Goal: Task Accomplishment & Management: Complete application form

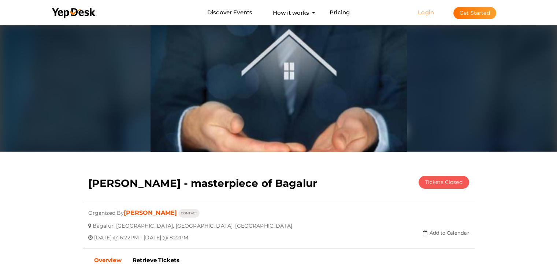
click at [427, 11] on link "Login" at bounding box center [426, 12] width 16 height 7
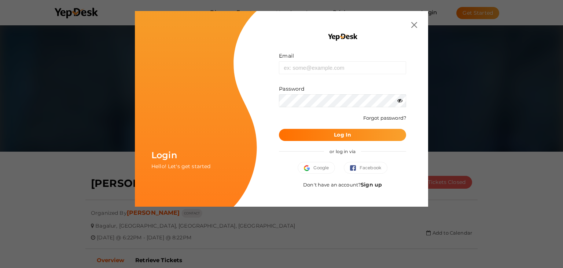
click at [374, 184] on link "Sign up" at bounding box center [371, 184] width 21 height 7
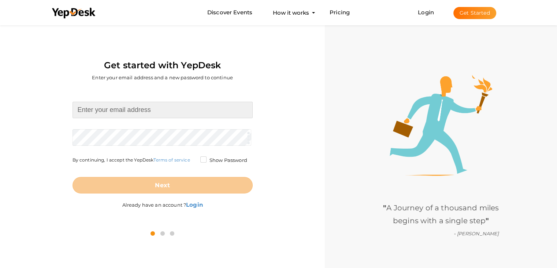
click at [135, 107] on input at bounding box center [163, 110] width 180 height 16
type input "windsofchangeyelk@gmail.com"
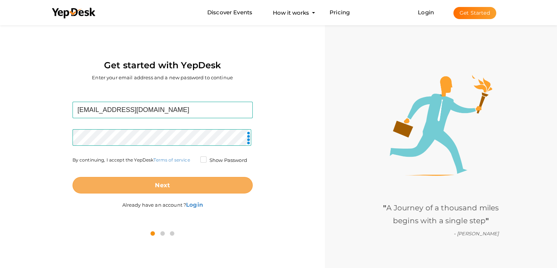
click at [197, 182] on button "Next" at bounding box center [163, 185] width 180 height 16
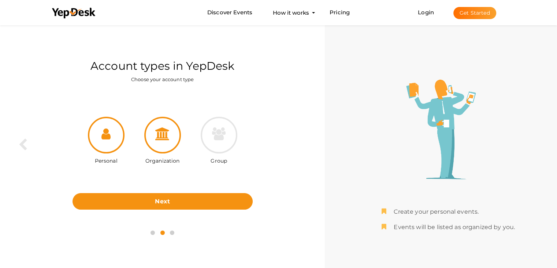
click at [168, 139] on icon at bounding box center [162, 133] width 15 height 13
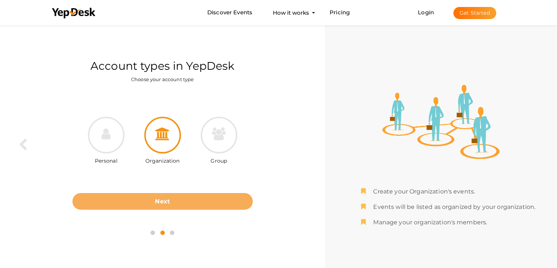
click at [225, 203] on button "Next" at bounding box center [163, 201] width 180 height 16
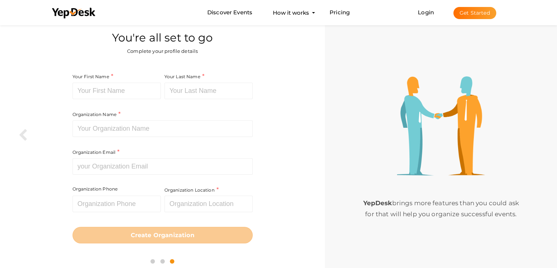
scroll to position [9, 0]
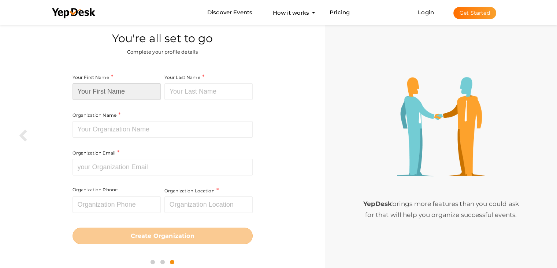
click at [111, 89] on input at bounding box center [117, 91] width 88 height 16
click at [147, 92] on input at bounding box center [117, 91] width 88 height 16
paste input "CKPC Winds of Change"
drag, startPoint x: 98, startPoint y: 91, endPoint x: 161, endPoint y: 100, distance: 64.0
click at [161, 100] on div "Your First Name CKPC Winds of Change Required. Must contain letters only. Must …" at bounding box center [118, 92] width 90 height 38
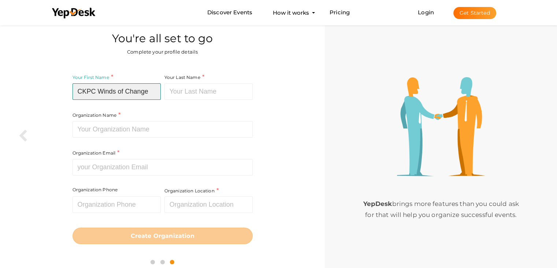
type input "CKPC Winds of Change"
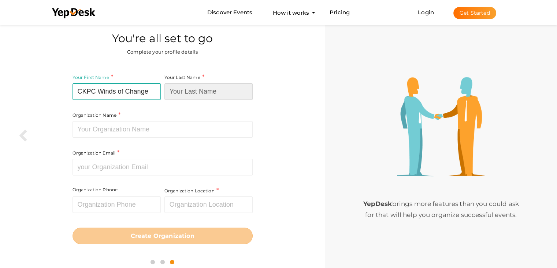
click at [185, 95] on input at bounding box center [209, 91] width 88 height 16
paste input "Winds of Change"
type input "Winds of Change"
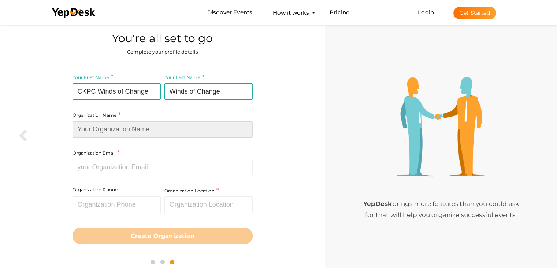
click at [139, 130] on input at bounding box center [163, 129] width 180 height 16
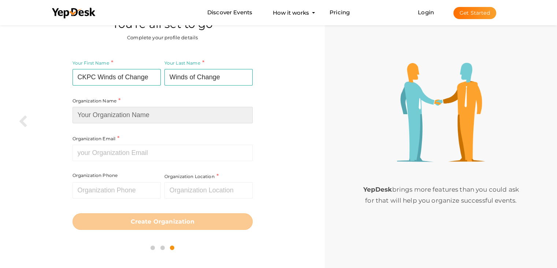
scroll to position [23, 0]
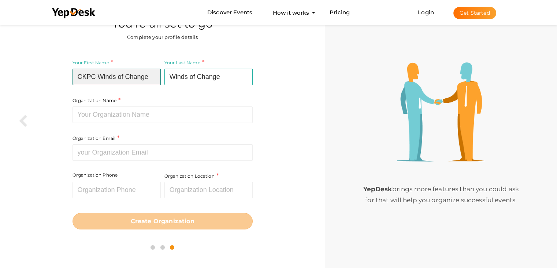
click at [79, 75] on input "CKPC Winds of Change" at bounding box center [117, 77] width 88 height 16
drag, startPoint x: 79, startPoint y: 75, endPoint x: 145, endPoint y: 70, distance: 66.2
click at [145, 70] on input "CKPC Winds of Change" at bounding box center [117, 77] width 88 height 16
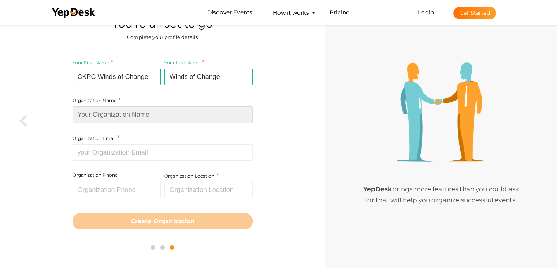
click at [119, 108] on input at bounding box center [163, 114] width 180 height 16
paste input "CKPC Winds of Change"
type input "CKPC Winds of Change"
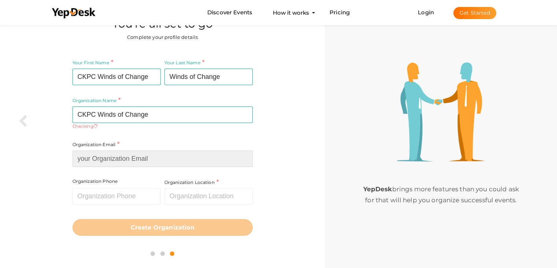
click at [101, 154] on input at bounding box center [163, 158] width 180 height 16
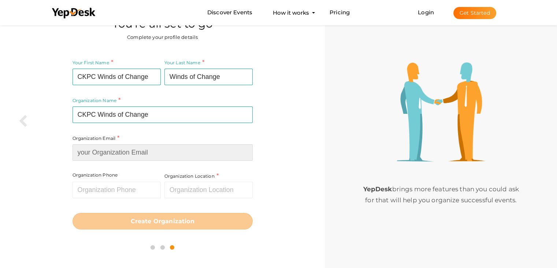
paste input "[EMAIL_ADDRESS][DOMAIN_NAME]"
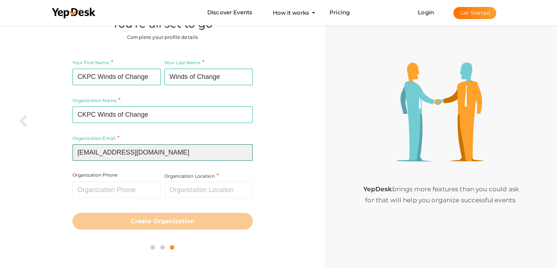
type input "[EMAIL_ADDRESS][DOMAIN_NAME]"
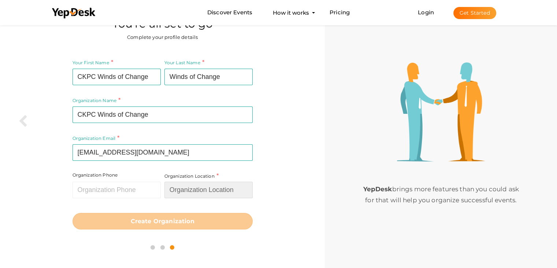
click at [199, 190] on input "text" at bounding box center [209, 189] width 88 height 16
type input "b"
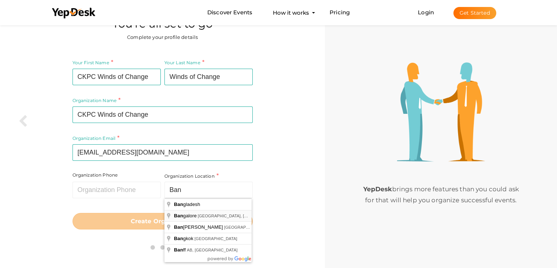
type input "[GEOGRAPHIC_DATA], [GEOGRAPHIC_DATA], [GEOGRAPHIC_DATA]"
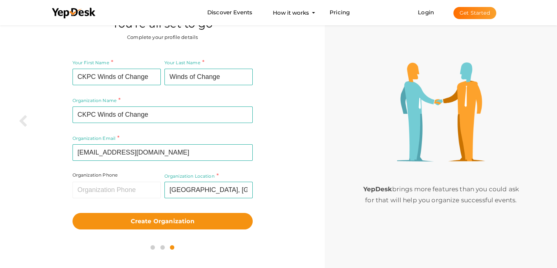
click at [198, 217] on button "Create Organization" at bounding box center [163, 221] width 180 height 16
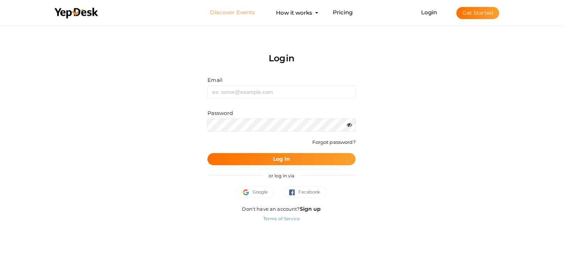
click at [219, 12] on link "Discover Events" at bounding box center [232, 13] width 45 height 14
click at [264, 89] on input "text" at bounding box center [281, 91] width 148 height 13
type input "[EMAIL_ADDRESS][DOMAIN_NAME]"
click at [292, 157] on button "Log In" at bounding box center [281, 159] width 148 height 12
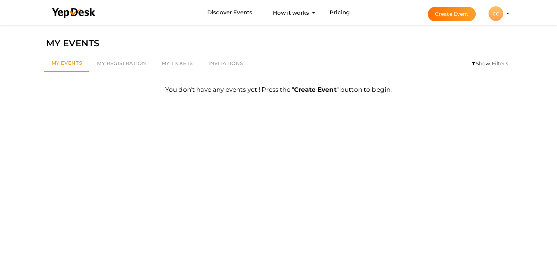
click at [290, 88] on label "You don't have any events yet ! Press the " Create Event " button to begin." at bounding box center [278, 92] width 227 height 14
click at [231, 84] on div "You don't have any events yet ! Press the " Create Event " button to begin. Fir…" at bounding box center [278, 86] width 469 height 29
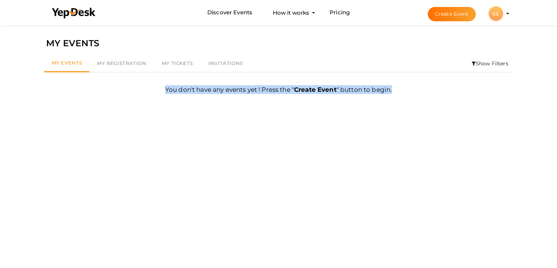
click at [231, 84] on div "You don't have any events yet ! Press the " Create Event " button to begin. Fir…" at bounding box center [278, 86] width 469 height 29
click at [260, 88] on label "You don't have any events yet ! Press the " Create Event " button to begin." at bounding box center [278, 92] width 227 height 14
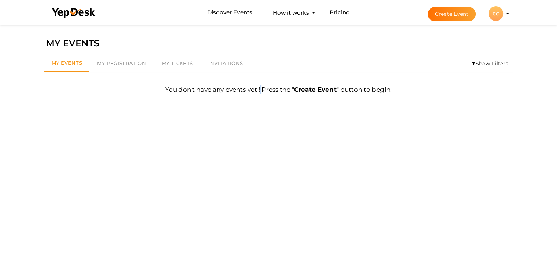
click at [260, 88] on label "You don't have any events yet ! Press the " Create Event " button to begin." at bounding box center [278, 92] width 227 height 14
click at [335, 94] on label "You don't have any events yet ! Press the " Create Event " button to begin." at bounding box center [278, 92] width 227 height 14
click at [309, 92] on b "Create Event" at bounding box center [315, 89] width 43 height 7
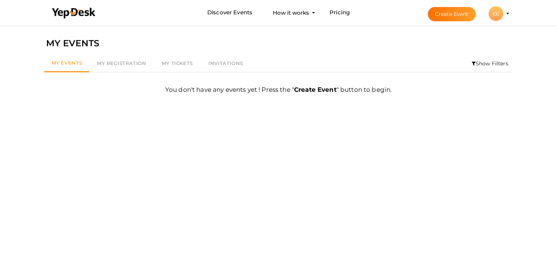
click at [302, 137] on div "Filter MY EVENTS My Events My Registration My Tickets Invitations Show Filters …" at bounding box center [279, 157] width 476 height 268
click at [75, 39] on div "MY EVENTS" at bounding box center [278, 43] width 465 height 14
click at [126, 91] on div "You don't have any events yet ! Press the " Create Event " button to begin." at bounding box center [279, 93] width 458 height 16
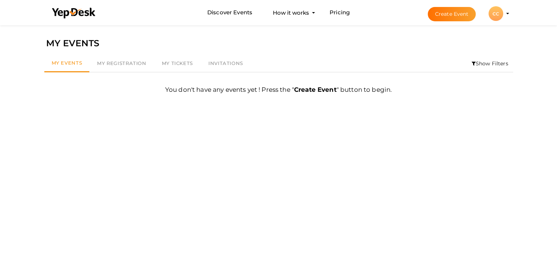
click at [449, 13] on button "Create Event" at bounding box center [452, 14] width 48 height 14
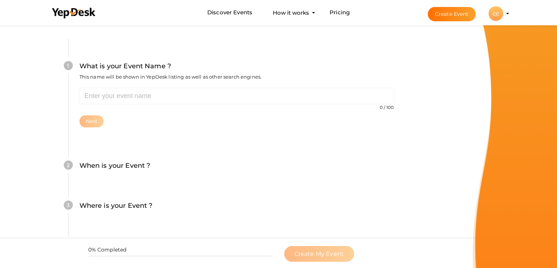
scroll to position [54, 0]
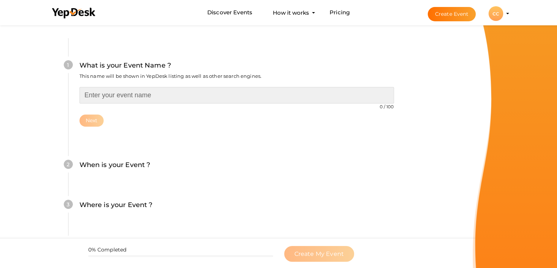
click at [150, 91] on input "text" at bounding box center [237, 95] width 315 height 16
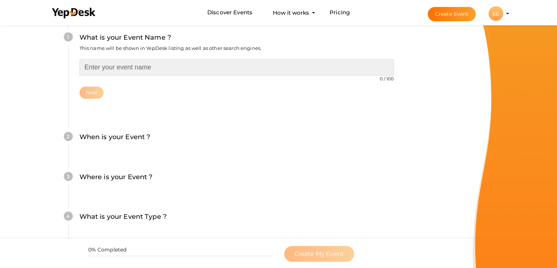
scroll to position [82, 0]
click at [159, 68] on input "text" at bounding box center [237, 67] width 315 height 16
paste input "windsofchangeyelk"
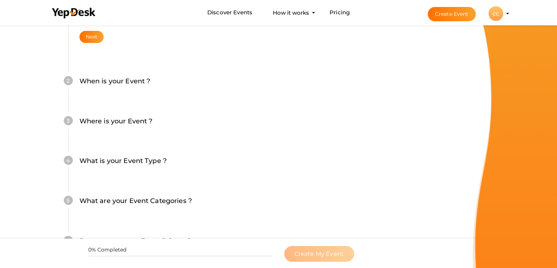
scroll to position [137, 0]
type input "windsofchangeyelk"
click at [93, 35] on button "Next" at bounding box center [92, 37] width 25 height 12
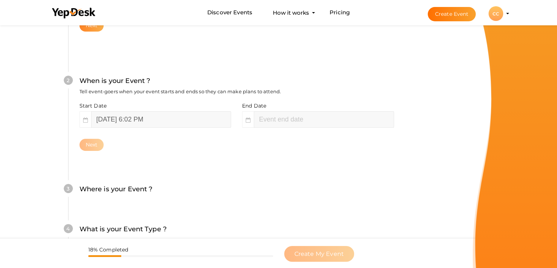
scroll to position [151, 0]
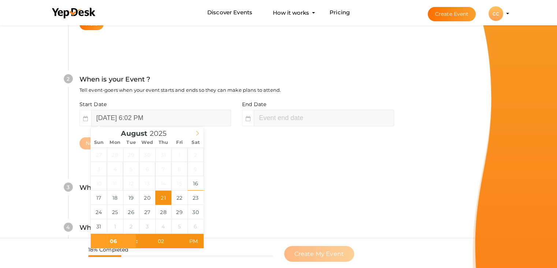
click at [197, 130] on icon at bounding box center [197, 132] width 5 height 5
click at [196, 243] on span "AM" at bounding box center [194, 240] width 20 height 15
type input "September 3, 2025 6:02 PM"
click at [194, 243] on span "PM" at bounding box center [194, 240] width 20 height 15
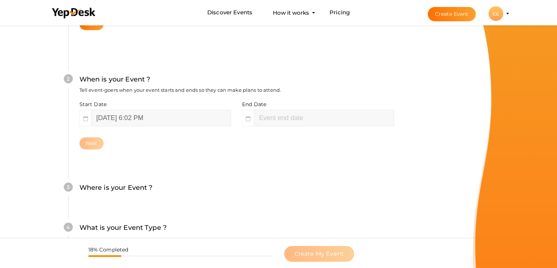
type input "08"
type input "02"
click at [221, 213] on div "4 What is your Event Type ? Choose the right event type. Registration Ticketing…" at bounding box center [236, 231] width 337 height 40
drag, startPoint x: 175, startPoint y: 135, endPoint x: 305, endPoint y: 119, distance: 130.4
click at [305, 119] on div "Start Date September 3, 2025 6:02 PM End Date September 3, 2025 8:02 PM Next" at bounding box center [237, 124] width 315 height 49
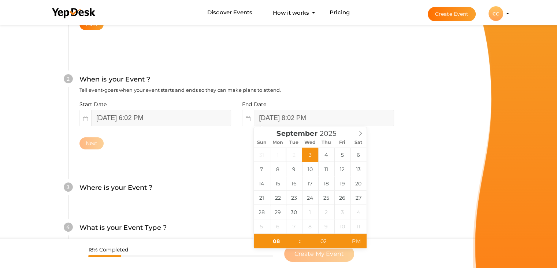
click at [305, 119] on input "September 3, 2025 8:02 PM" at bounding box center [324, 118] width 140 height 16
click at [360, 133] on icon at bounding box center [360, 132] width 5 height 5
type input "[DATE] 8:02 PM"
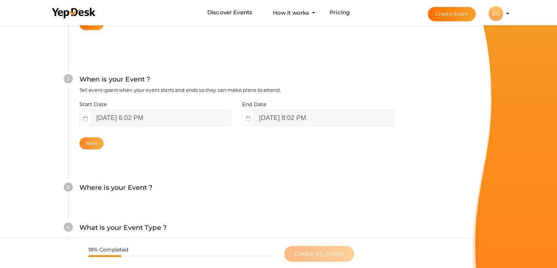
click at [96, 146] on button "Next" at bounding box center [92, 143] width 25 height 12
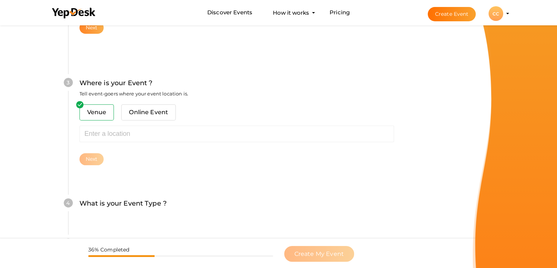
scroll to position [270, 0]
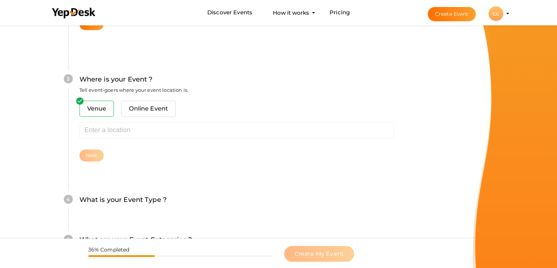
click at [96, 114] on span "Venue" at bounding box center [97, 108] width 35 height 16
click at [96, 110] on span "Venue" at bounding box center [97, 108] width 35 height 16
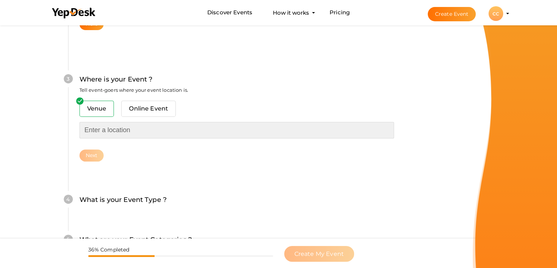
click at [91, 127] on input "text" at bounding box center [237, 130] width 315 height 16
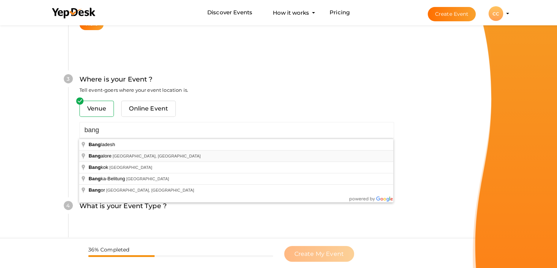
type input "[GEOGRAPHIC_DATA], [GEOGRAPHIC_DATA], [GEOGRAPHIC_DATA]"
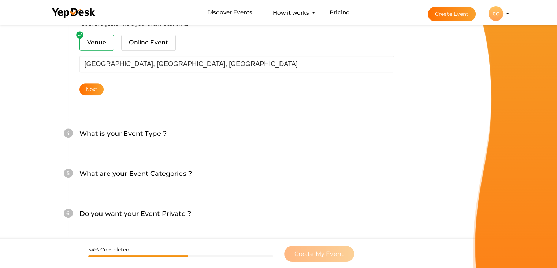
scroll to position [336, 0]
click at [87, 88] on button "Next" at bounding box center [92, 89] width 25 height 12
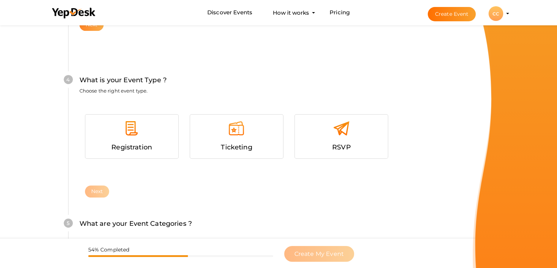
scroll to position [401, 0]
click at [142, 124] on div at bounding box center [132, 130] width 82 height 22
click at [101, 189] on button "Next" at bounding box center [97, 190] width 25 height 12
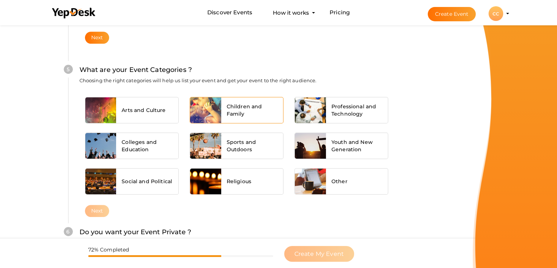
scroll to position [553, 0]
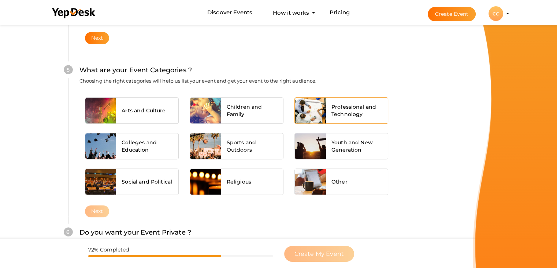
click at [350, 121] on div "Professional and Technology" at bounding box center [357, 110] width 62 height 26
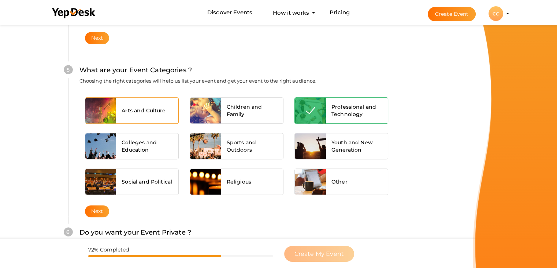
click at [169, 110] on div "Arts and Culture" at bounding box center [147, 110] width 62 height 26
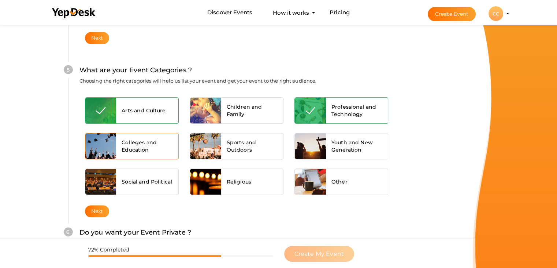
click at [158, 145] on span "Colleges and Education" at bounding box center [147, 146] width 51 height 15
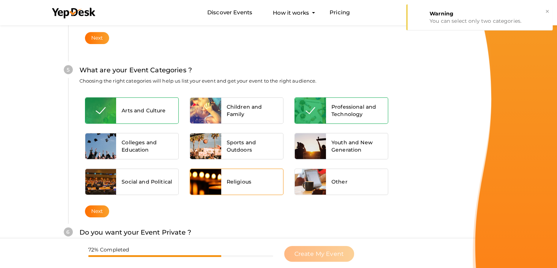
scroll to position [615, 0]
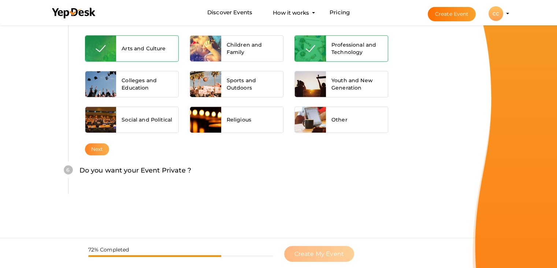
click at [95, 149] on button "Next" at bounding box center [97, 149] width 25 height 12
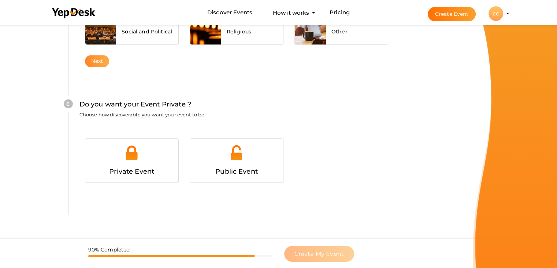
scroll to position [715, 0]
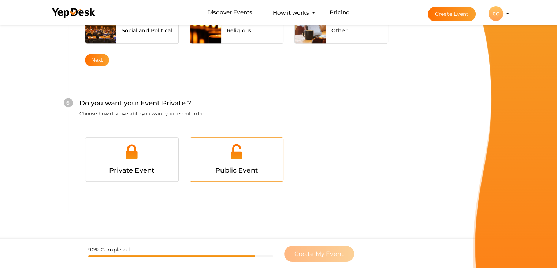
click at [227, 154] on div at bounding box center [237, 154] width 82 height 22
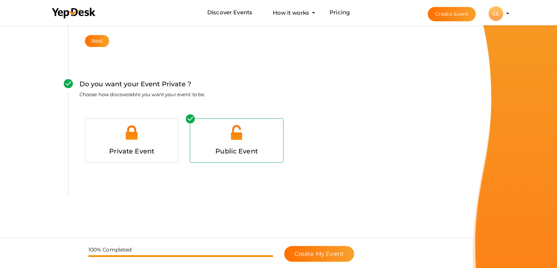
scroll to position [734, 0]
click at [322, 250] on span "Create My Event" at bounding box center [319, 253] width 49 height 7
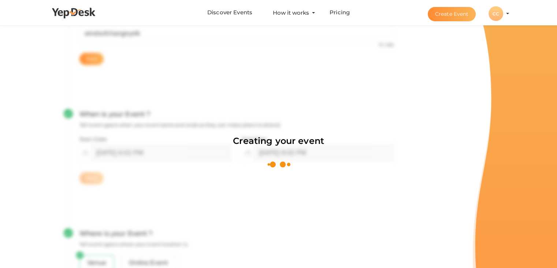
scroll to position [110, 0]
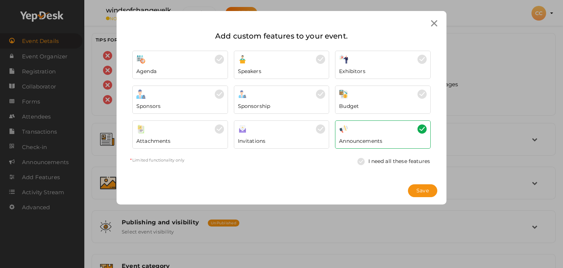
click at [431, 29] on div at bounding box center [434, 23] width 14 height 14
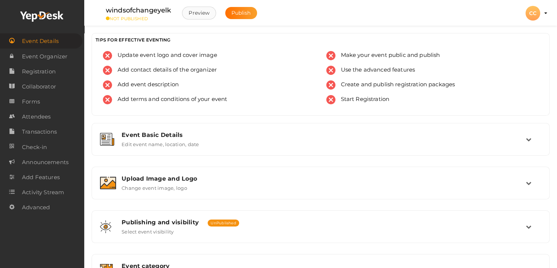
click at [203, 8] on button "Preview" at bounding box center [199, 13] width 34 height 13
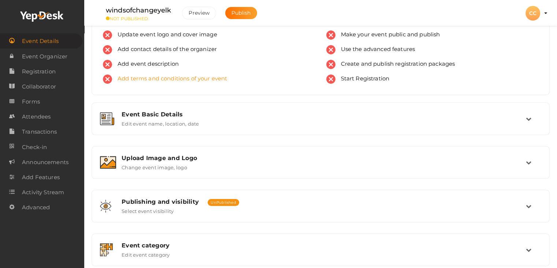
scroll to position [21, 0]
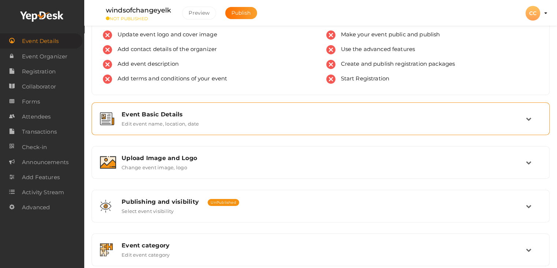
click at [190, 119] on label "Edit event name, location, date" at bounding box center [160, 122] width 77 height 9
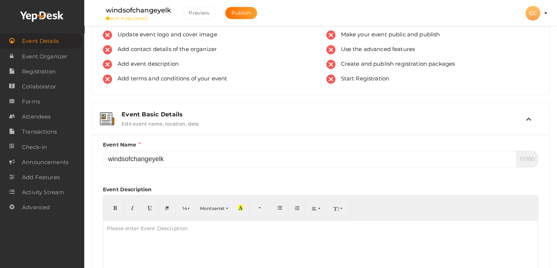
scroll to position [155, 0]
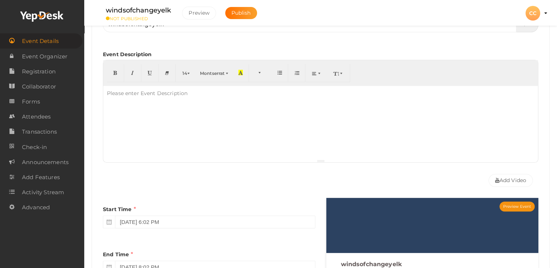
click at [190, 119] on div at bounding box center [320, 122] width 435 height 73
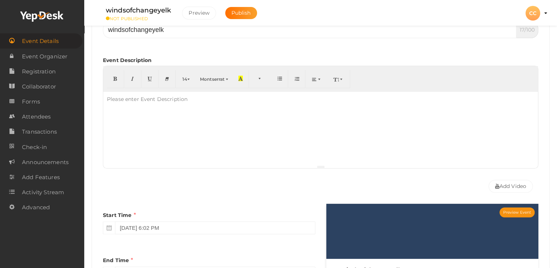
scroll to position [148, 0]
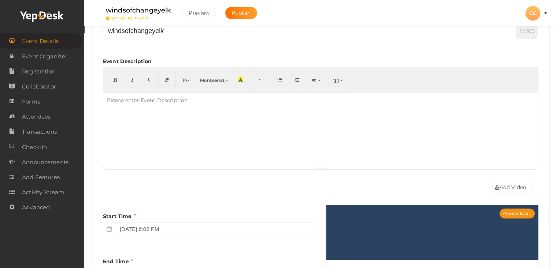
click at [190, 119] on div at bounding box center [320, 129] width 435 height 73
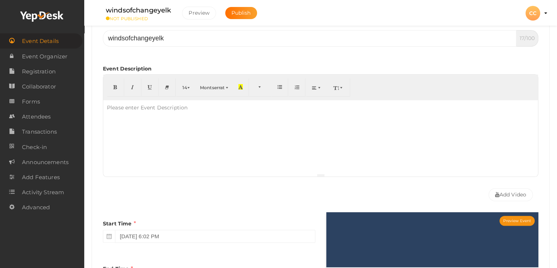
scroll to position [140, 0]
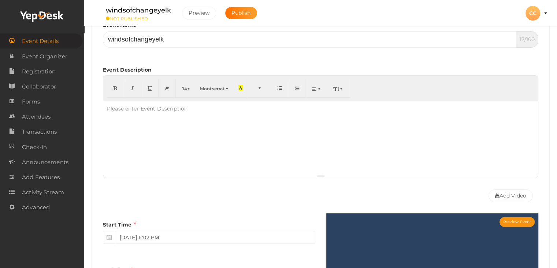
click at [148, 109] on div "Please enter Event Description" at bounding box center [147, 108] width 88 height 15
click at [136, 124] on div at bounding box center [320, 137] width 435 height 73
drag, startPoint x: 131, startPoint y: 113, endPoint x: 131, endPoint y: 106, distance: 7.3
click at [131, 106] on div "Please enter Event Description" at bounding box center [147, 108] width 88 height 15
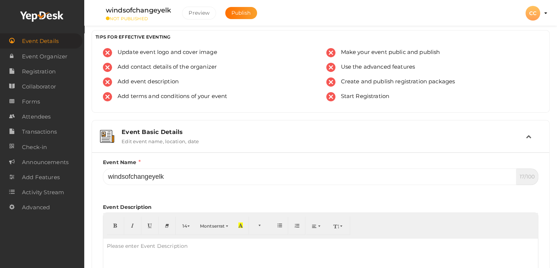
scroll to position [2, 0]
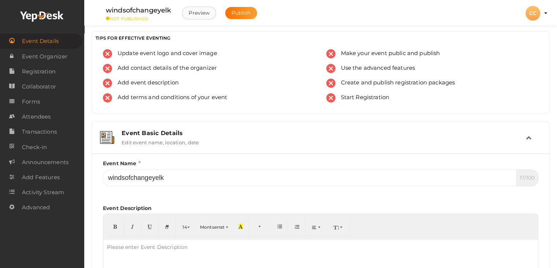
click at [201, 14] on button "Preview" at bounding box center [199, 13] width 34 height 13
click at [158, 132] on div "Event Basic Details" at bounding box center [324, 132] width 405 height 7
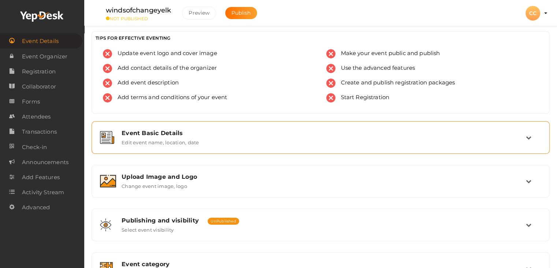
click at [163, 139] on label "Edit event name, location, date" at bounding box center [160, 140] width 77 height 9
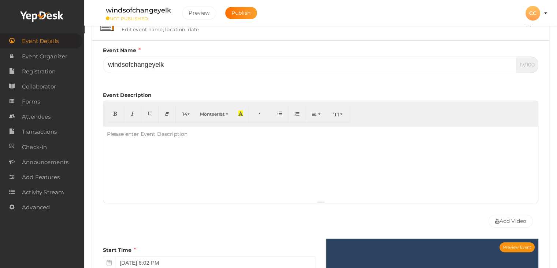
scroll to position [116, 0]
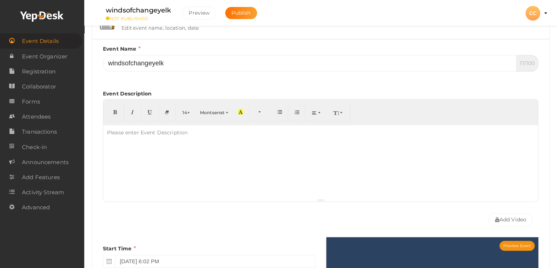
click at [153, 132] on div "Please enter Event Description" at bounding box center [147, 132] width 88 height 15
paste div
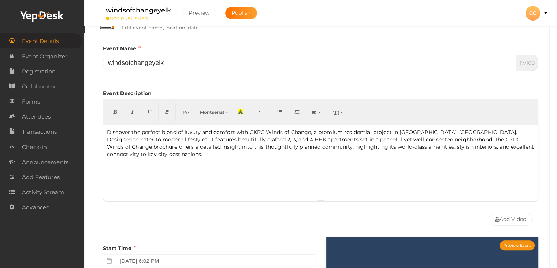
scroll to position [114, 0]
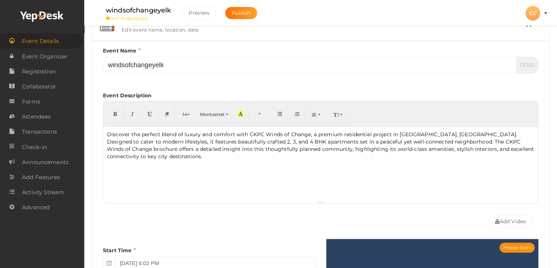
click at [247, 133] on p "Discover the perfect blend of luxury and comfort with CKPC Winds of Change, a p…" at bounding box center [321, 144] width 428 height 29
drag, startPoint x: 247, startPoint y: 133, endPoint x: 296, endPoint y: 134, distance: 48.7
click at [296, 134] on p "Discover the perfect blend of luxury and comfort with CKPC Winds of Change, a p…" at bounding box center [321, 144] width 428 height 29
click at [261, 114] on span "button" at bounding box center [260, 113] width 4 height 5
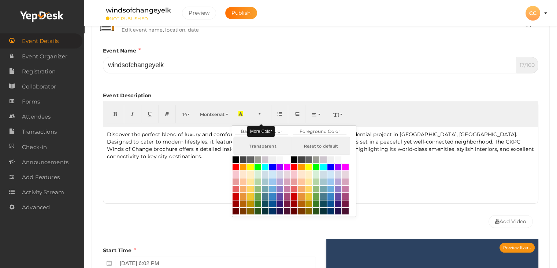
click at [261, 114] on span "button" at bounding box center [260, 113] width 4 height 5
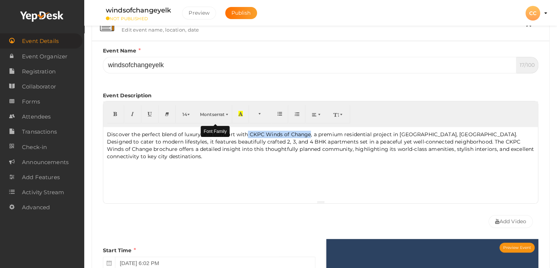
click at [228, 114] on span "button" at bounding box center [228, 113] width 4 height 5
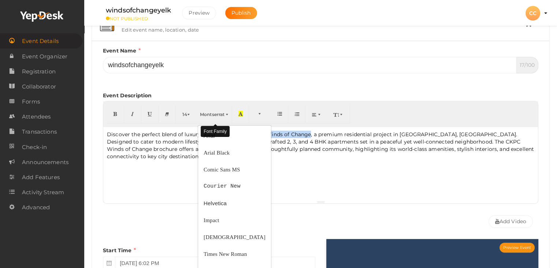
click at [228, 114] on span "button" at bounding box center [228, 113] width 4 height 5
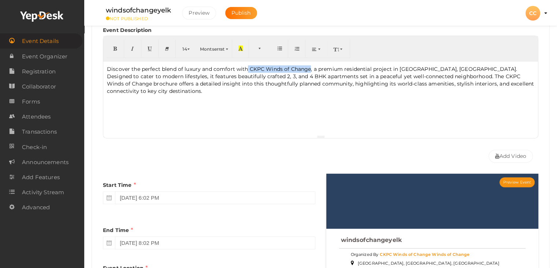
scroll to position [180, 0]
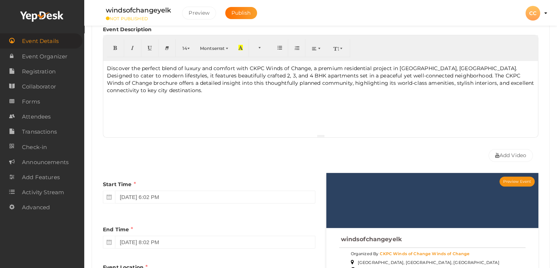
click at [194, 99] on div "Discover the perfect blend of luxury and comfort with CKPC Winds of Change, a p…" at bounding box center [320, 97] width 435 height 73
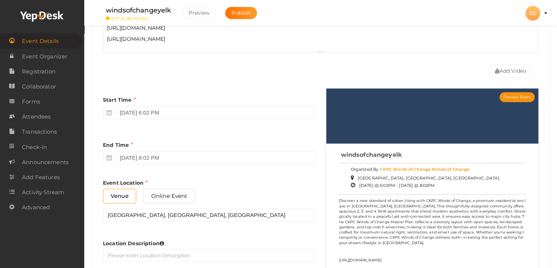
scroll to position [0, 0]
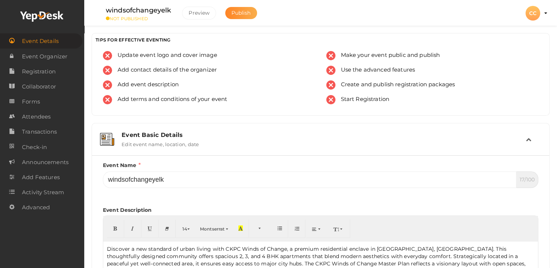
click at [249, 12] on span "Publish" at bounding box center [241, 13] width 19 height 7
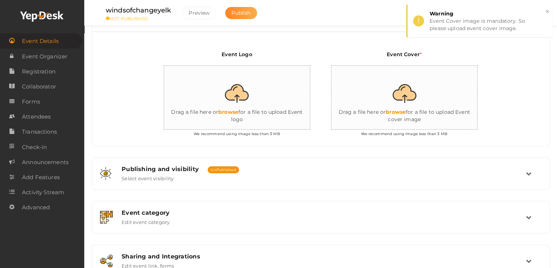
scroll to position [167, 0]
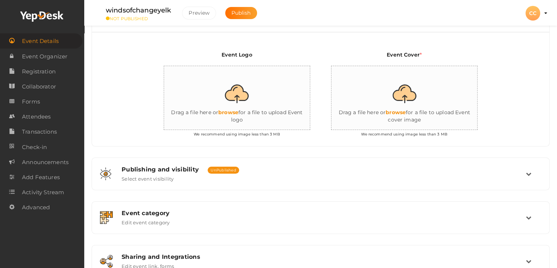
click at [394, 111] on input "file" at bounding box center [405, 98] width 147 height 64
type input "C:\fakepath\Real Estate 1.jpg"
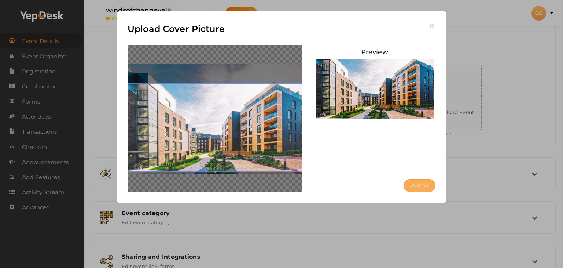
click at [411, 181] on button "Upload" at bounding box center [420, 185] width 32 height 13
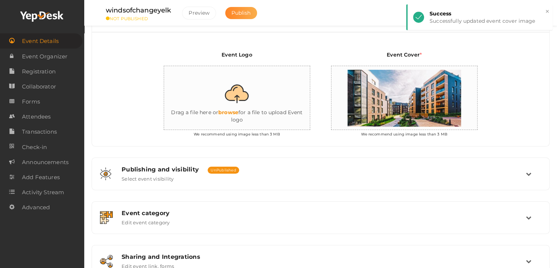
click at [245, 12] on span "Publish" at bounding box center [241, 13] width 19 height 7
click at [246, 10] on span "Publish" at bounding box center [241, 13] width 19 height 7
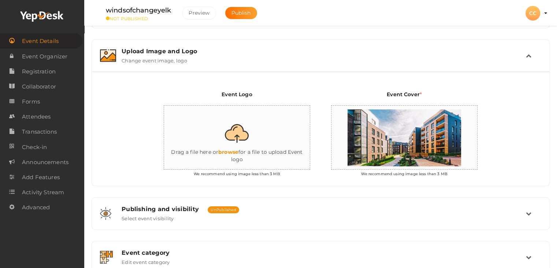
scroll to position [126, 0]
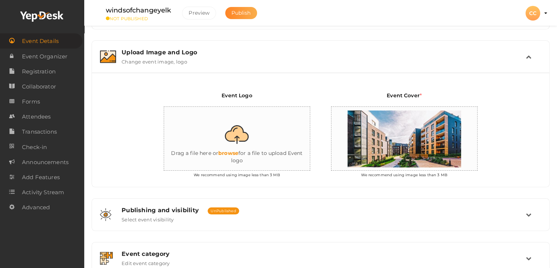
click at [249, 15] on span "Publish" at bounding box center [241, 13] width 19 height 7
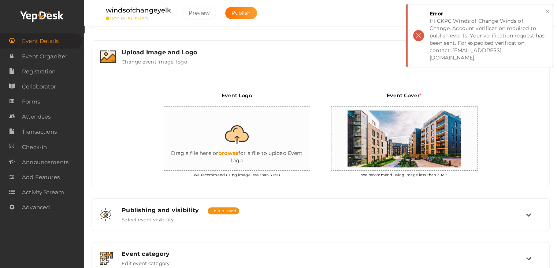
click at [545, 12] on button "×" at bounding box center [547, 11] width 5 height 8
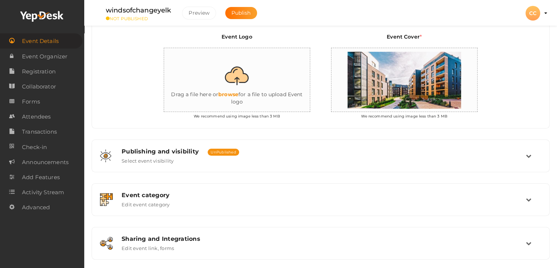
scroll to position [185, 0]
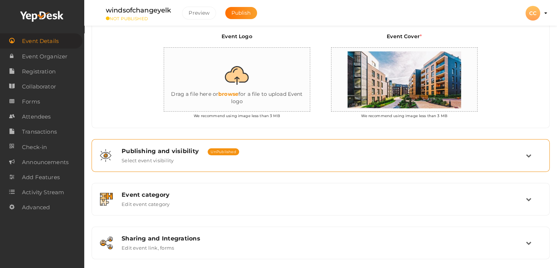
click at [181, 160] on div "Publishing and visibility Published UnPublished Select event visibility" at bounding box center [321, 155] width 410 height 16
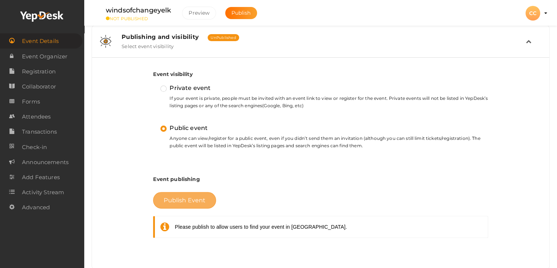
click at [178, 198] on span "Publish Event" at bounding box center [185, 199] width 42 height 7
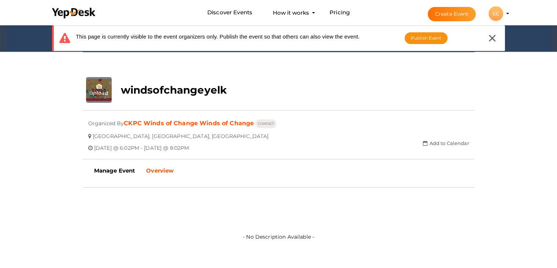
scroll to position [104, 0]
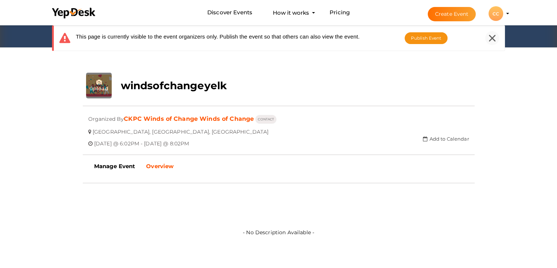
click at [491, 40] on icon at bounding box center [492, 38] width 7 height 7
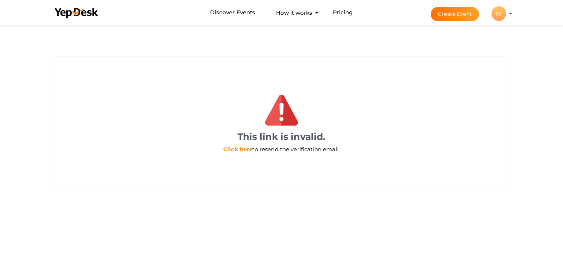
click at [244, 148] on link "Click here" at bounding box center [237, 148] width 29 height 7
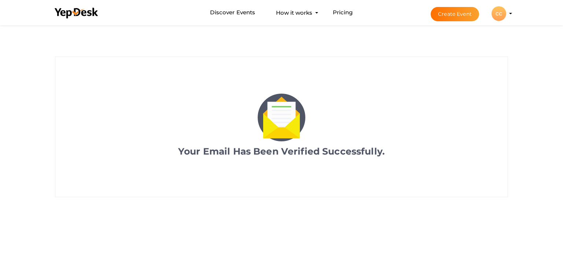
click at [506, 14] on div "CC" at bounding box center [498, 13] width 15 height 15
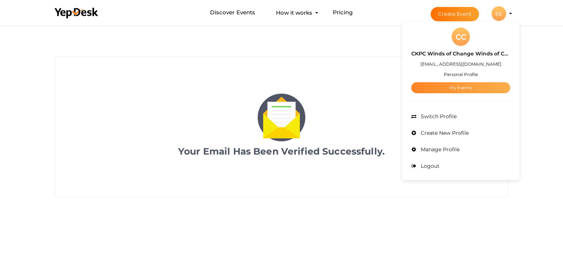
click at [456, 90] on link "My Events" at bounding box center [460, 87] width 99 height 11
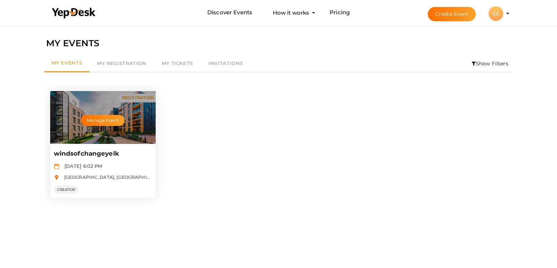
click at [107, 133] on div "Manage Event" at bounding box center [103, 117] width 106 height 53
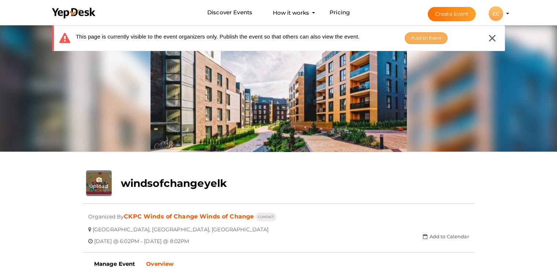
click at [429, 39] on span "Publish Event" at bounding box center [426, 37] width 31 height 5
click at [491, 43] on div at bounding box center [493, 38] width 14 height 14
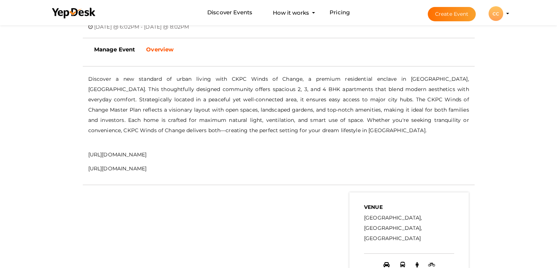
scroll to position [190, 0]
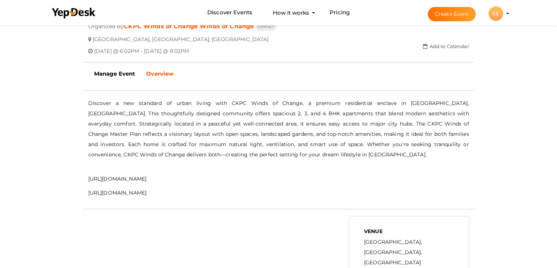
click at [155, 176] on p "[URL][DOMAIN_NAME]" at bounding box center [278, 178] width 381 height 10
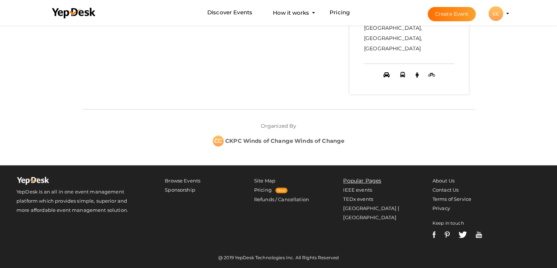
scroll to position [270, 0]
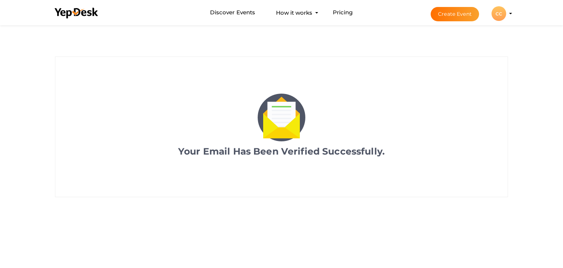
click at [500, 15] on div "CC" at bounding box center [498, 13] width 15 height 15
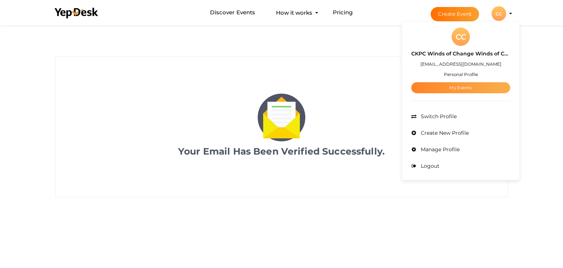
click at [447, 84] on link "My Events" at bounding box center [460, 87] width 99 height 11
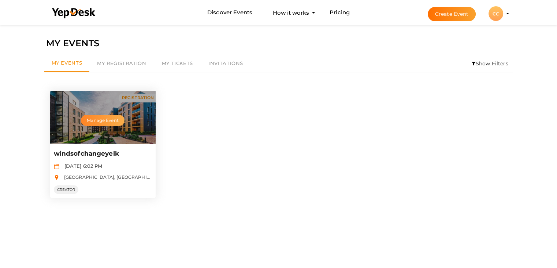
click at [113, 117] on button "Manage Event" at bounding box center [102, 120] width 43 height 11
click at [126, 116] on div "Manage Event" at bounding box center [103, 117] width 106 height 53
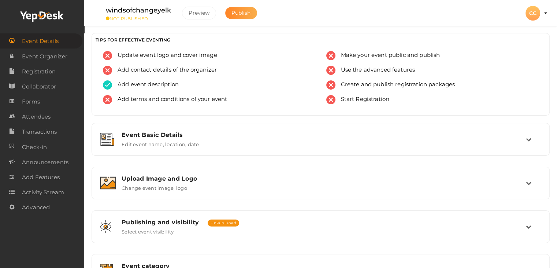
click at [243, 14] on span "Publish" at bounding box center [241, 13] width 19 height 7
click at [195, 54] on span "Update event logo and cover image" at bounding box center [164, 55] width 105 height 9
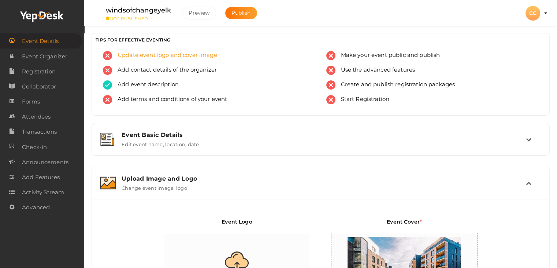
scroll to position [124, 0]
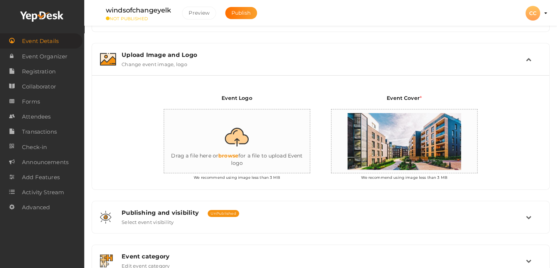
click at [254, 120] on input "file" at bounding box center [237, 141] width 147 height 64
type input "C:\fakepath\real-estate-property-contract-8nifr6s87bqllaia.jpg"
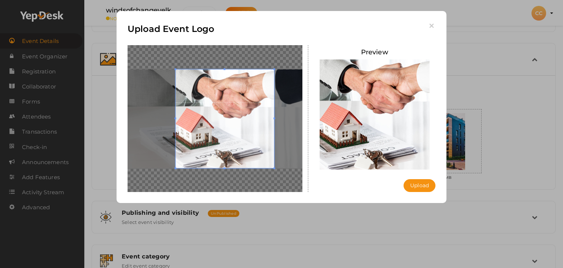
drag, startPoint x: 174, startPoint y: 118, endPoint x: 135, endPoint y: 118, distance: 38.8
click at [135, 118] on div at bounding box center [215, 118] width 175 height 147
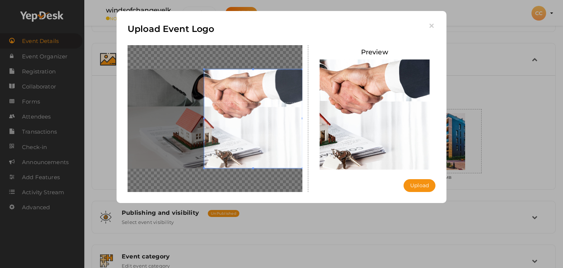
drag, startPoint x: 176, startPoint y: 118, endPoint x: 63, endPoint y: 117, distance: 112.9
click at [63, 117] on div "Upload Event Logo Preview Upload Uploading..." at bounding box center [281, 134] width 563 height 268
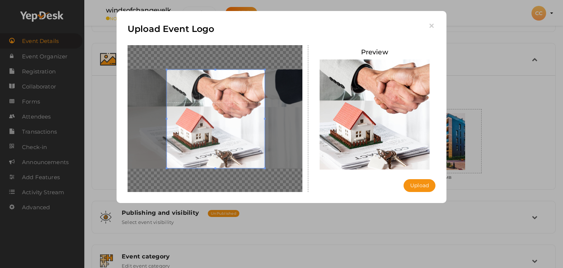
drag, startPoint x: 246, startPoint y: 129, endPoint x: 209, endPoint y: 127, distance: 37.1
click at [209, 127] on span at bounding box center [216, 119] width 98 height 98
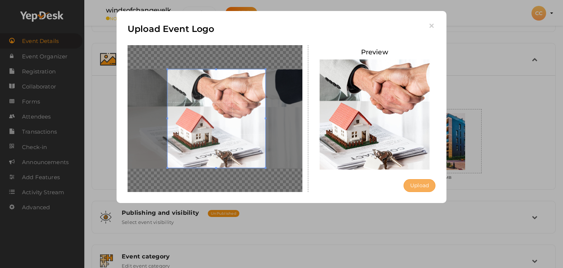
click at [421, 188] on button "Upload" at bounding box center [420, 185] width 32 height 13
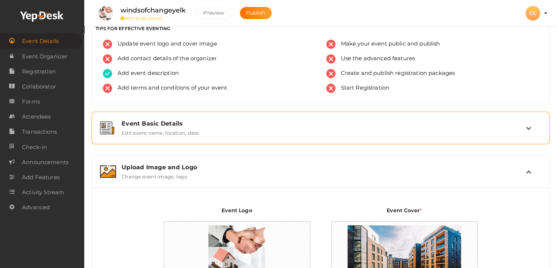
scroll to position [0, 0]
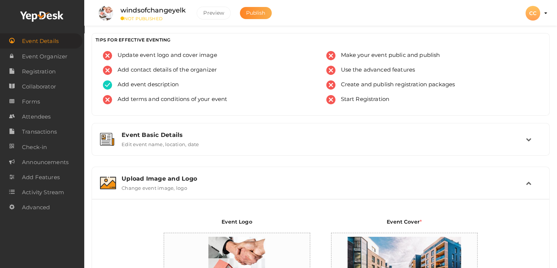
click at [255, 13] on span "Publish" at bounding box center [255, 13] width 19 height 7
click at [166, 103] on span "Add terms and conditions of your event" at bounding box center [169, 99] width 115 height 9
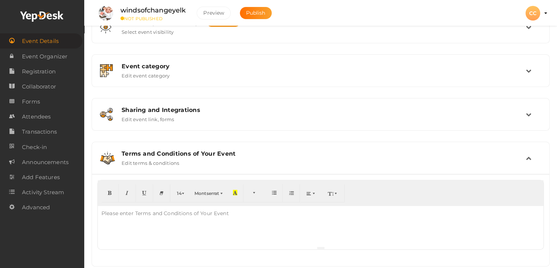
scroll to position [215, 0]
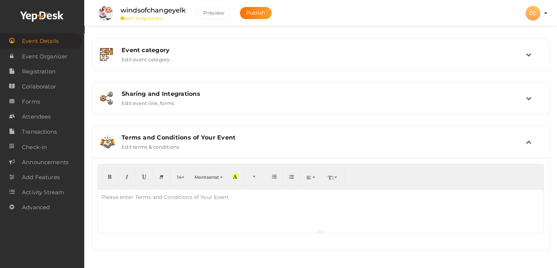
click at [217, 202] on div "Please enter Terms and Conditions of Your Event" at bounding box center [165, 196] width 135 height 15
click at [192, 196] on div "Please enter Terms and Conditions of Your Event" at bounding box center [165, 196] width 135 height 15
paste div
click at [257, 10] on span "Publish" at bounding box center [255, 13] width 19 height 7
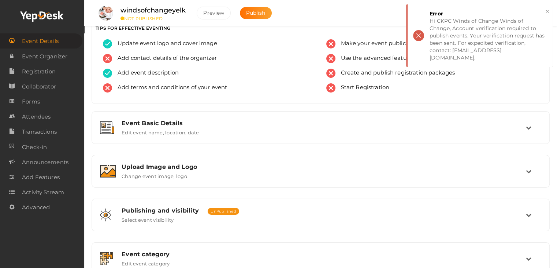
scroll to position [0, 0]
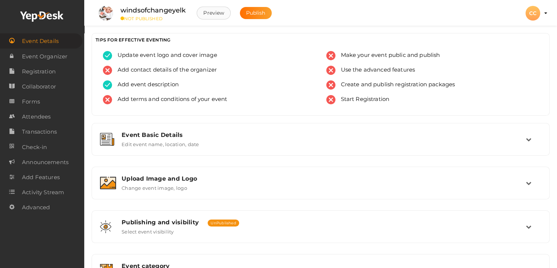
click at [224, 12] on button "Preview" at bounding box center [214, 13] width 34 height 13
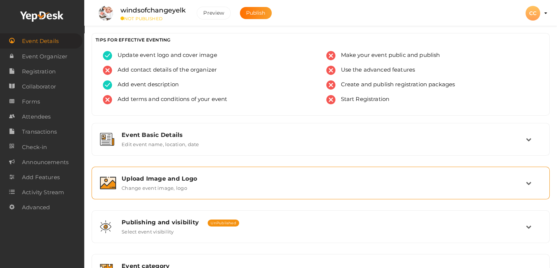
scroll to position [215, 0]
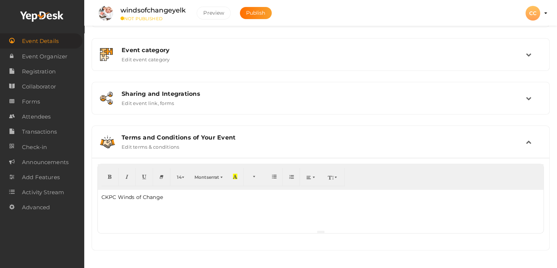
click at [199, 203] on div "CKPC Winds of Change" at bounding box center [321, 209] width 446 height 40
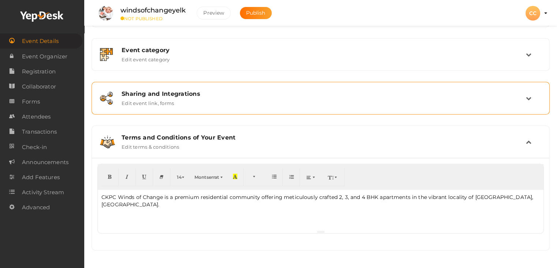
scroll to position [0, 0]
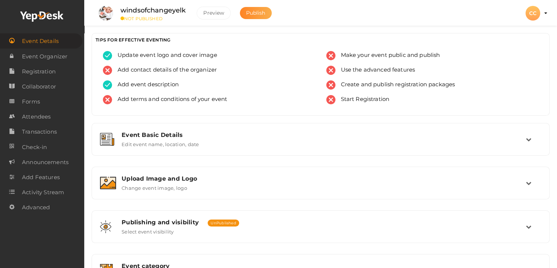
click at [253, 15] on span "Publish" at bounding box center [255, 13] width 19 height 7
click at [331, 55] on img at bounding box center [331, 55] width 9 height 9
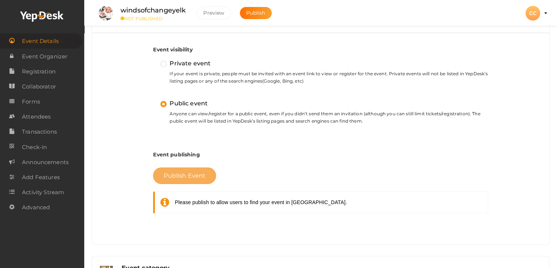
click at [198, 174] on span "Publish Event" at bounding box center [185, 175] width 42 height 7
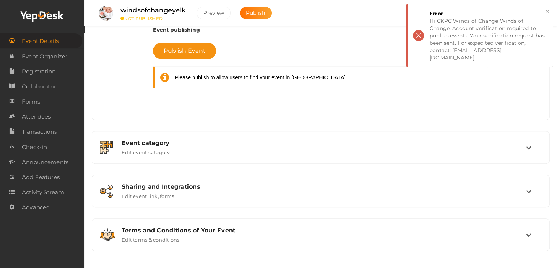
scroll to position [334, 0]
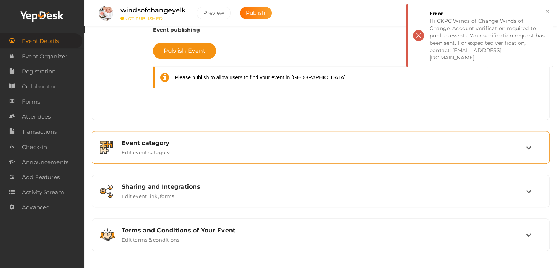
click at [318, 153] on div "Event category Edit event category" at bounding box center [321, 147] width 410 height 16
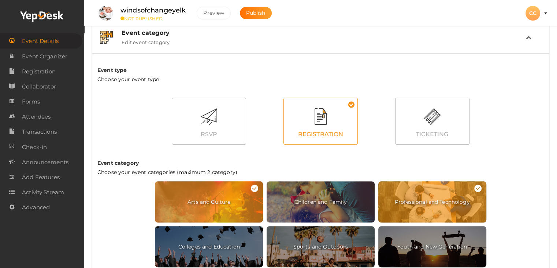
scroll to position [233, 0]
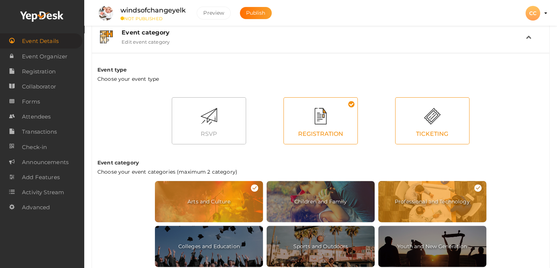
click at [431, 128] on div "TICKETING" at bounding box center [433, 134] width 74 height 16
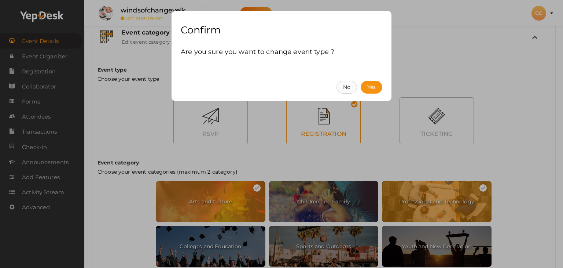
click at [346, 87] on button "No" at bounding box center [346, 87] width 21 height 13
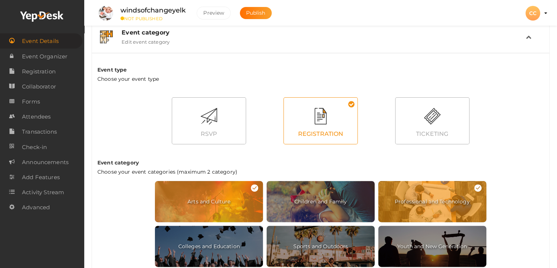
click at [507, 39] on div "Event category Edit event category" at bounding box center [321, 37] width 410 height 16
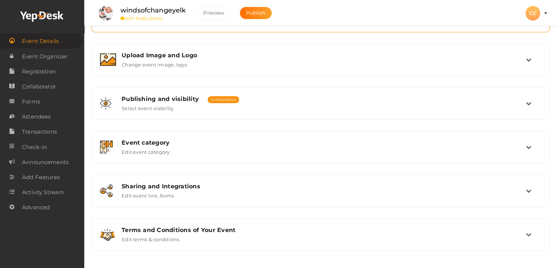
scroll to position [124, 0]
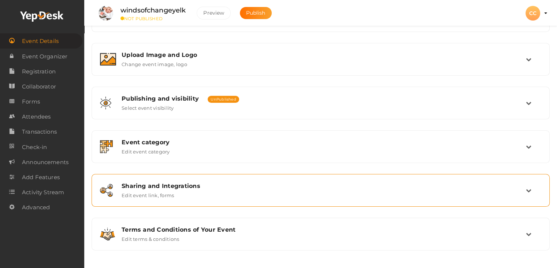
click at [243, 195] on div "Sharing and Integrations Edit event link, forms" at bounding box center [321, 190] width 410 height 16
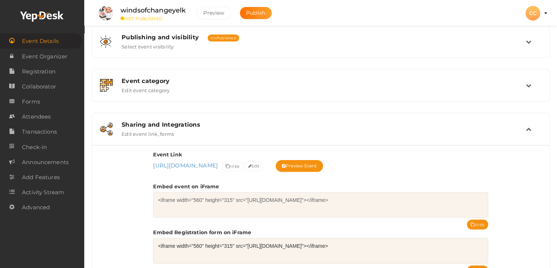
scroll to position [185, 0]
click at [240, 162] on span "copy" at bounding box center [233, 166] width 14 height 8
click at [230, 165] on icon at bounding box center [228, 166] width 4 height 4
drag, startPoint x: 144, startPoint y: 163, endPoint x: 281, endPoint y: 163, distance: 137.1
click at [281, 163] on div "Event Link https://www.yepdesk.com/windsofchangeyelk https://www.yepdesk.com/wi…" at bounding box center [321, 230] width 458 height 172
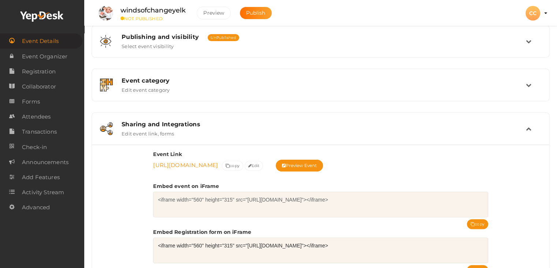
copy link "[URL][DOMAIN_NAME]"
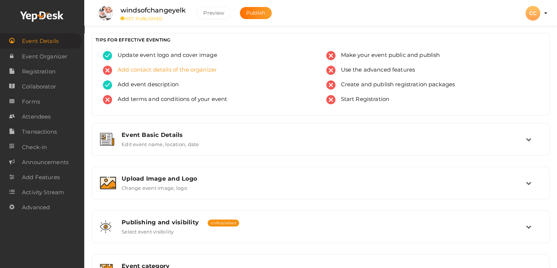
click at [158, 68] on span "Add contact details of the organizer" at bounding box center [164, 70] width 105 height 9
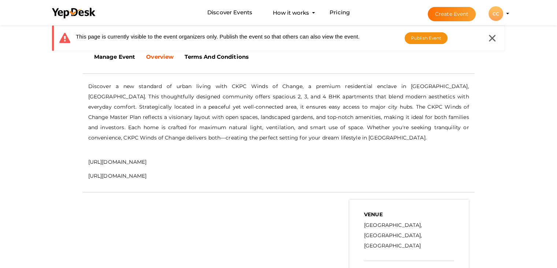
scroll to position [207, 0]
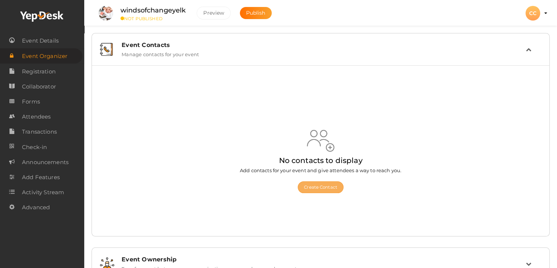
click at [317, 184] on button "Create Contact" at bounding box center [321, 187] width 46 height 12
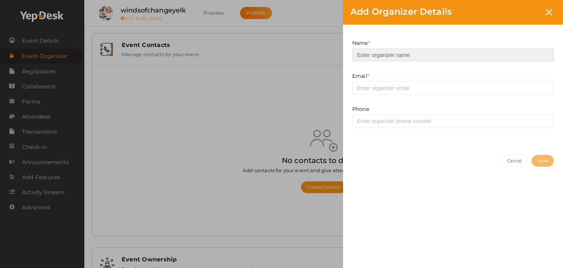
click at [394, 55] on input at bounding box center [453, 54] width 202 height 13
type input "CKPC Winds of Change"
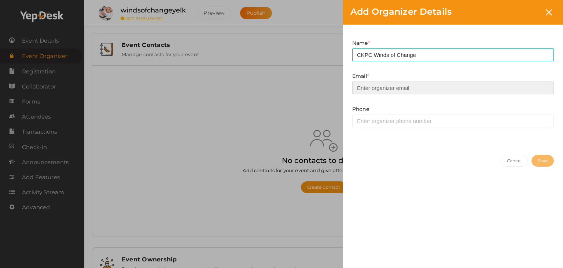
click at [394, 88] on input "email" at bounding box center [453, 87] width 202 height 13
type input "[EMAIL_ADDRESS][DOMAIN_NAME]"
click at [534, 158] on button "Save" at bounding box center [542, 161] width 22 height 12
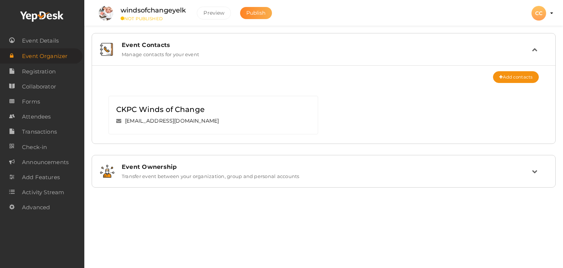
click at [251, 12] on span "Publish" at bounding box center [255, 13] width 19 height 7
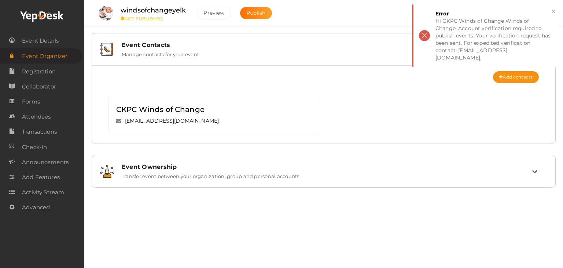
click at [165, 54] on label "Manage contacts for your event" at bounding box center [160, 52] width 77 height 9
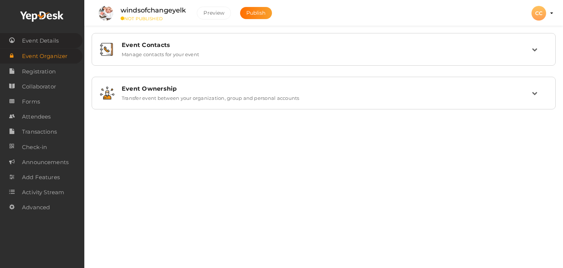
click at [54, 37] on span "Event Details" at bounding box center [40, 40] width 37 height 15
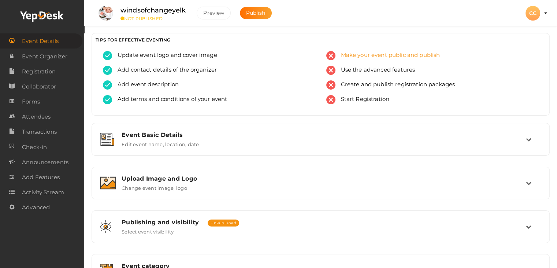
click at [372, 55] on span "Make your event public and publish" at bounding box center [388, 55] width 105 height 9
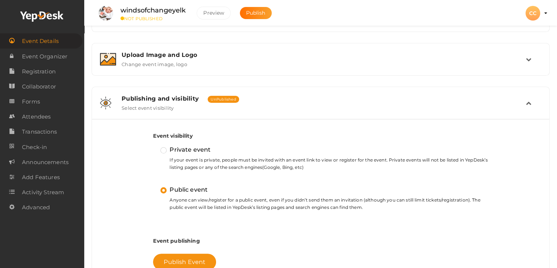
scroll to position [224, 0]
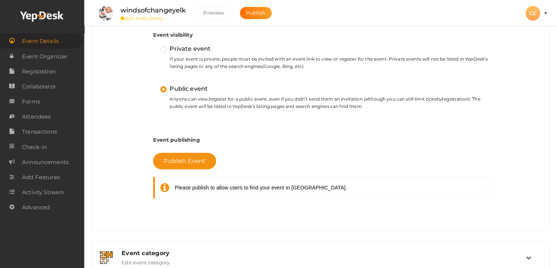
click at [162, 52] on label "Private event" at bounding box center [186, 49] width 50 height 10
click at [153, 45] on input "Private event" at bounding box center [153, 45] width 0 height 0
click at [164, 89] on label "Public event" at bounding box center [184, 89] width 47 height 10
click at [153, 85] on input "Public event" at bounding box center [153, 85] width 0 height 0
click at [186, 158] on span "Publish Event" at bounding box center [185, 160] width 42 height 7
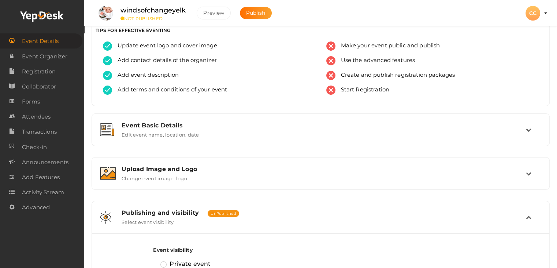
scroll to position [10, 0]
click at [351, 64] on span "Use the advanced features" at bounding box center [376, 60] width 80 height 9
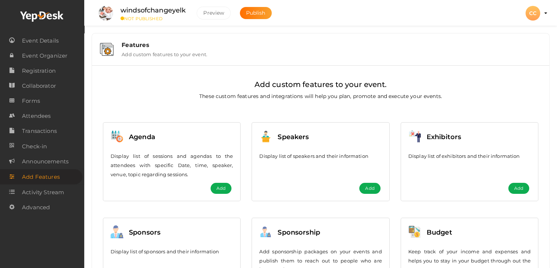
click at [221, 189] on span "Add" at bounding box center [221, 187] width 9 height 7
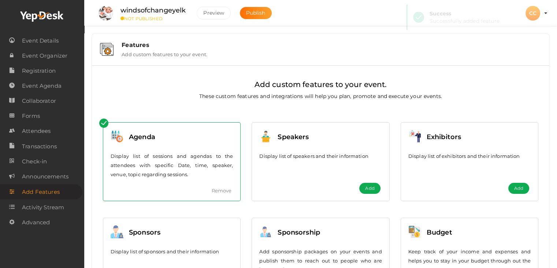
click at [368, 187] on span "Add" at bounding box center [369, 187] width 9 height 7
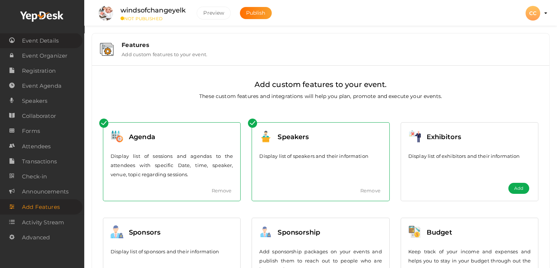
click at [54, 40] on span "Event Details" at bounding box center [40, 40] width 37 height 15
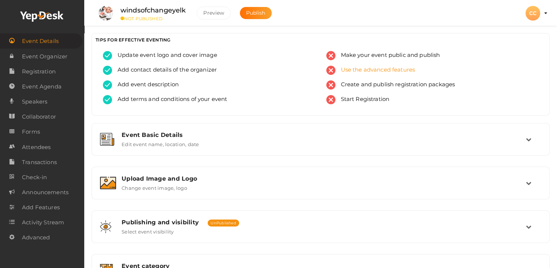
click at [365, 74] on span "Use the advanced features" at bounding box center [376, 70] width 80 height 9
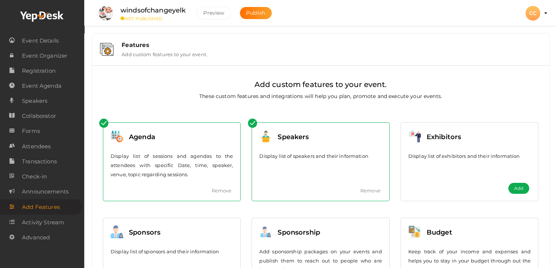
scroll to position [151, 0]
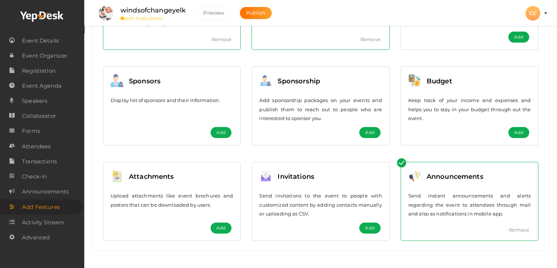
click at [226, 130] on span "Add" at bounding box center [221, 132] width 9 height 7
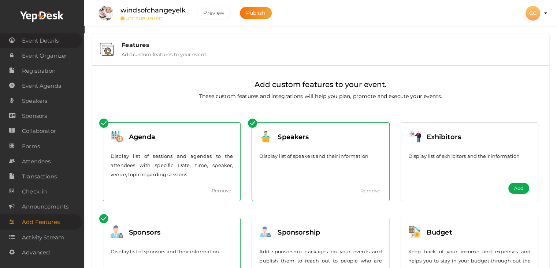
click at [59, 41] on span "Event Details" at bounding box center [40, 40] width 37 height 15
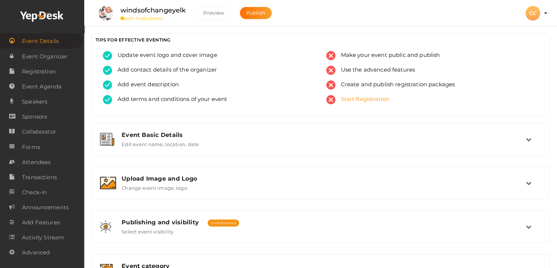
click at [371, 98] on span "Start Registration" at bounding box center [363, 99] width 54 height 9
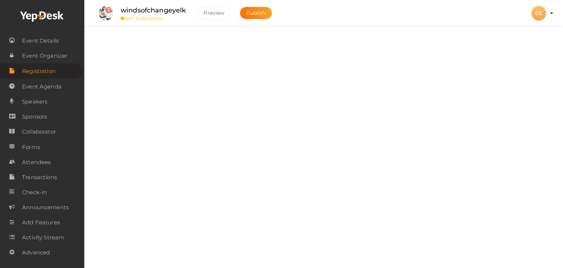
click at [523, 44] on label at bounding box center [529, 43] width 29 height 13
click at [520, 43] on input "checkbox" at bounding box center [517, 40] width 5 height 5
checkbox input "true"
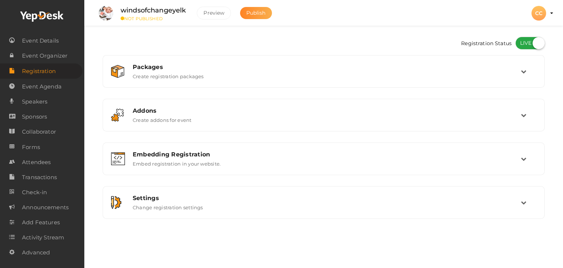
click at [256, 13] on span "Publish" at bounding box center [255, 13] width 19 height 7
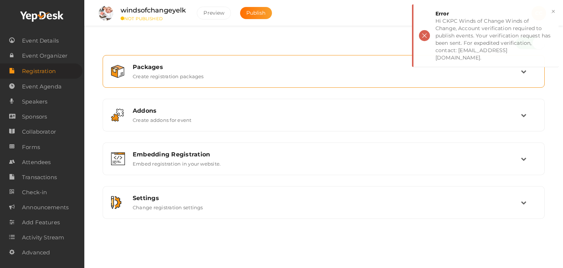
click at [224, 77] on div "Packages Create registration packages" at bounding box center [324, 71] width 394 height 16
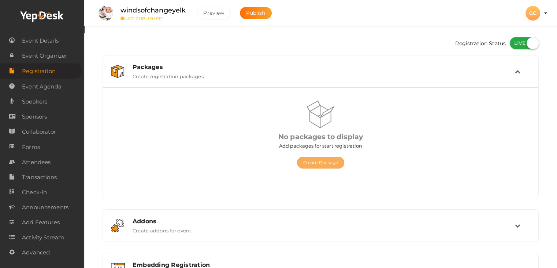
click at [332, 164] on button "Create Package" at bounding box center [321, 162] width 48 height 12
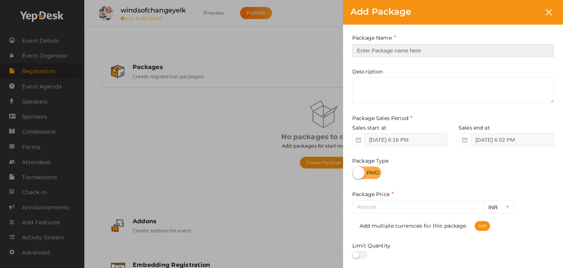
click at [428, 50] on input "text" at bounding box center [453, 50] width 202 height 13
type input "CKPC Winds of Change"
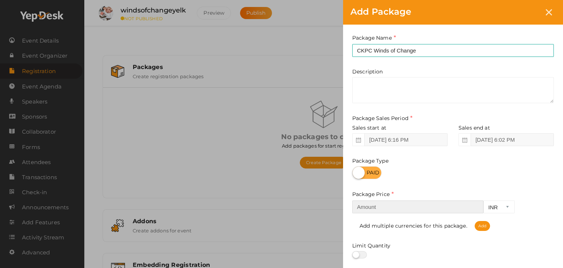
click at [394, 208] on input "number" at bounding box center [417, 206] width 131 height 13
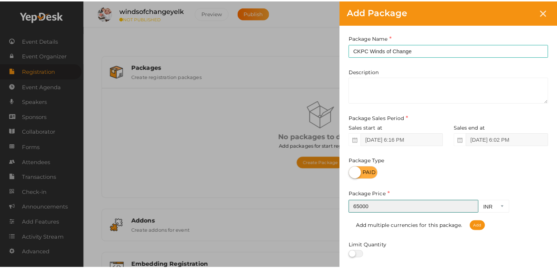
scroll to position [91, 0]
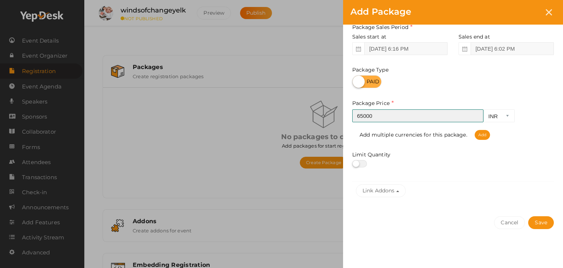
type input "65000"
click at [534, 215] on div "Cancel Save" at bounding box center [453, 237] width 220 height 57
click at [537, 220] on button "Save" at bounding box center [541, 222] width 26 height 13
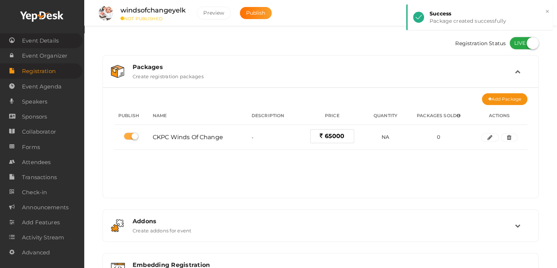
click at [51, 42] on span "Event Details" at bounding box center [40, 40] width 37 height 15
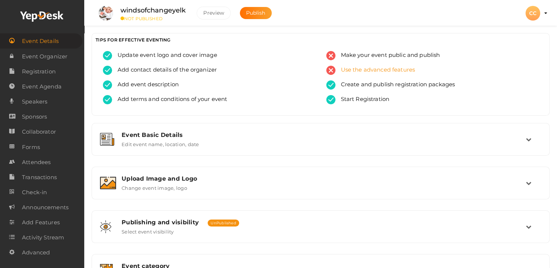
click at [359, 74] on span "Use the advanced features" at bounding box center [376, 70] width 80 height 9
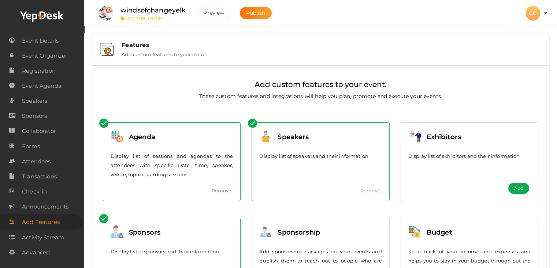
click at [215, 52] on div "Features Add custom features to your event." at bounding box center [328, 49] width 425 height 16
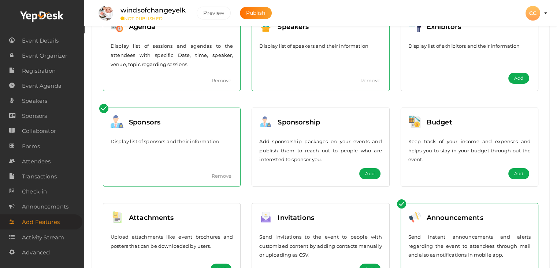
click at [522, 74] on button "Add" at bounding box center [519, 78] width 21 height 11
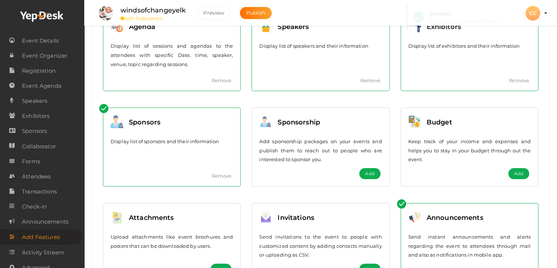
click at [523, 169] on button "Add" at bounding box center [519, 173] width 21 height 11
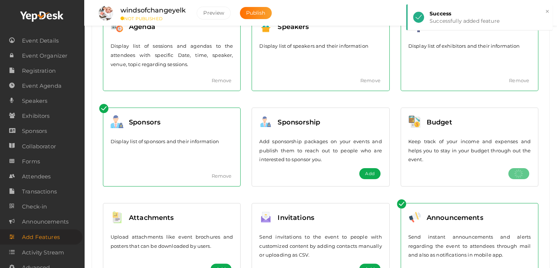
click at [370, 170] on span "Add" at bounding box center [369, 173] width 9 height 7
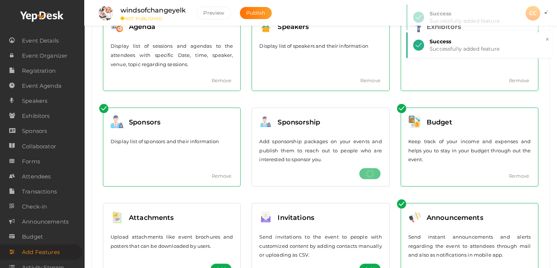
scroll to position [151, 0]
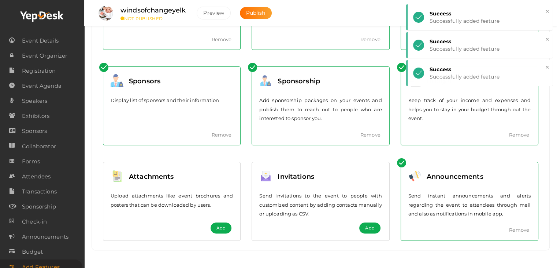
click at [217, 226] on span "Add" at bounding box center [221, 227] width 9 height 7
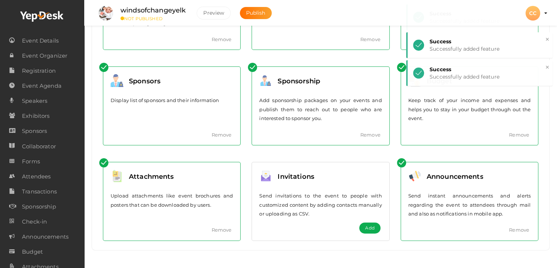
click at [372, 224] on span "Add" at bounding box center [369, 227] width 9 height 7
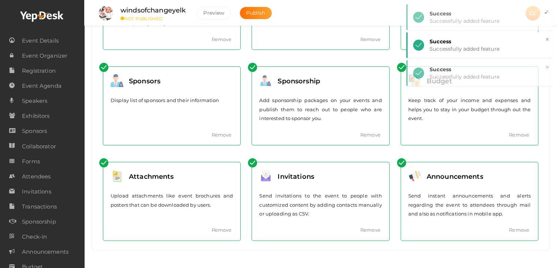
scroll to position [0, 0]
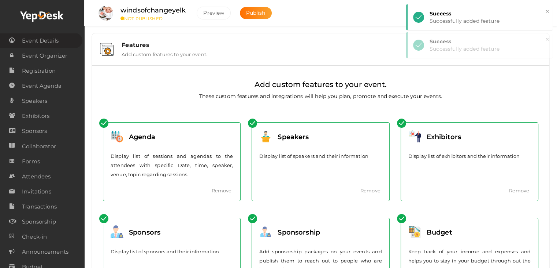
click at [60, 34] on link "Event Details" at bounding box center [41, 40] width 82 height 15
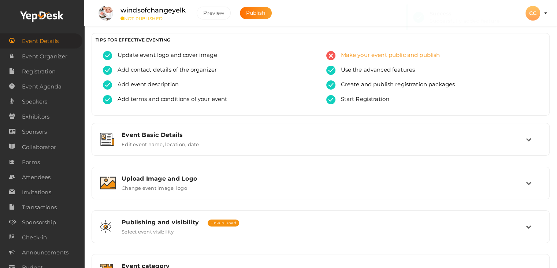
click at [359, 59] on span "Make your event public and publish" at bounding box center [388, 55] width 105 height 9
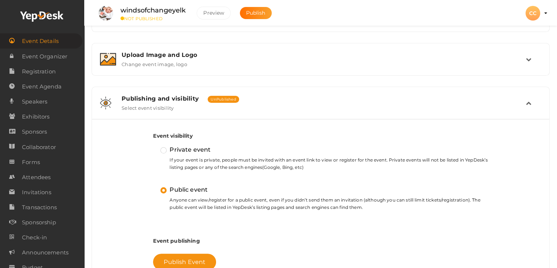
click at [163, 147] on label "Private event" at bounding box center [186, 150] width 50 height 10
click at [153, 146] on input "Private event" at bounding box center [153, 146] width 0 height 0
click at [164, 188] on label "Public event" at bounding box center [184, 190] width 47 height 10
click at [153, 186] on input "Public event" at bounding box center [153, 186] width 0 height 0
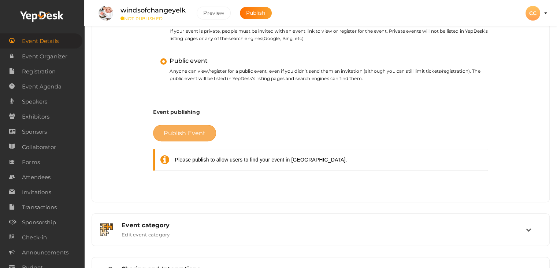
click at [185, 135] on span "Publish Event" at bounding box center [185, 132] width 42 height 7
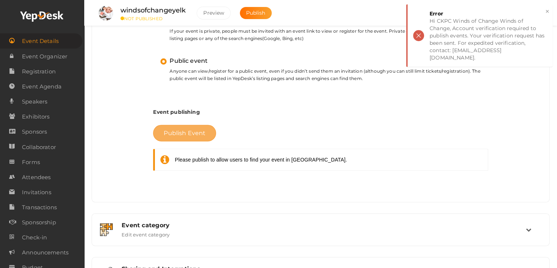
click at [181, 131] on span "Publish Event" at bounding box center [185, 132] width 42 height 7
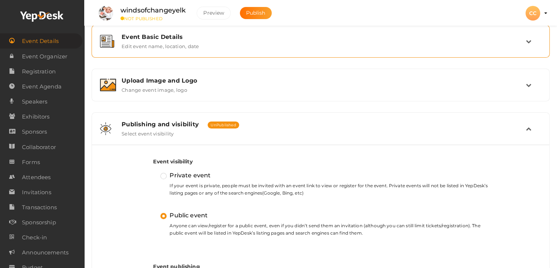
scroll to position [98, 0]
click at [166, 172] on label "Private event" at bounding box center [186, 175] width 50 height 10
click at [153, 172] on input "Private event" at bounding box center [153, 172] width 0 height 0
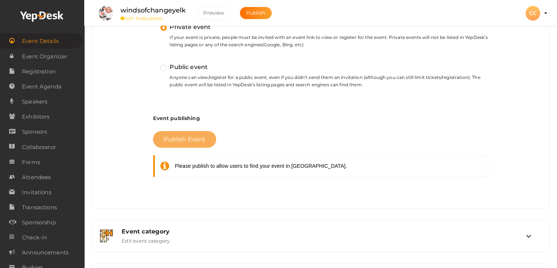
click at [180, 140] on span "Publish Event" at bounding box center [185, 139] width 42 height 7
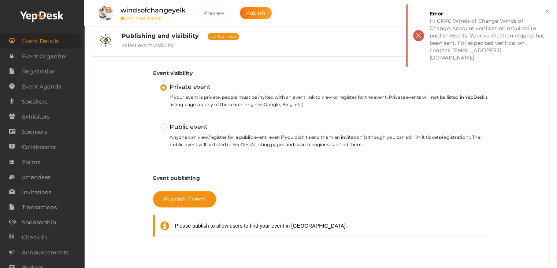
scroll to position [186, 0]
click at [165, 128] on label "Public event" at bounding box center [184, 127] width 47 height 10
click at [153, 124] on input "Public event" at bounding box center [153, 124] width 0 height 0
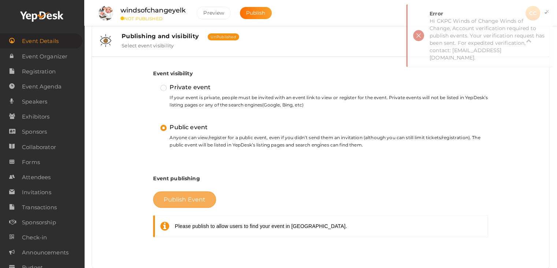
click at [186, 196] on span "Publish Event" at bounding box center [185, 199] width 42 height 7
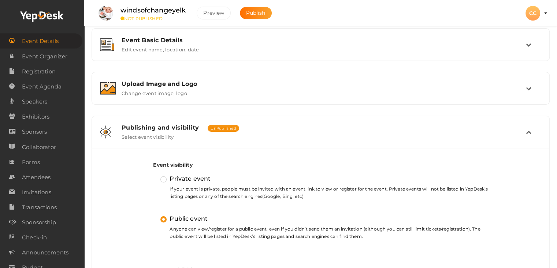
scroll to position [248, 0]
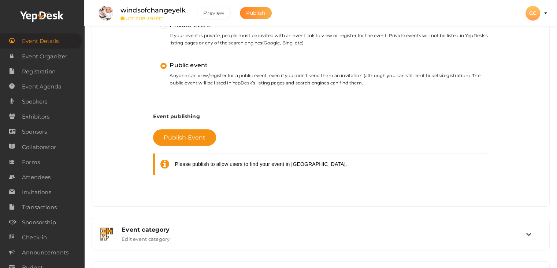
click at [267, 13] on button "Publish" at bounding box center [256, 13] width 32 height 12
click at [209, 133] on button "Publish Event" at bounding box center [184, 137] width 63 height 16
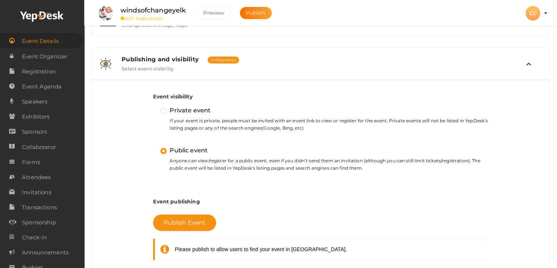
scroll to position [164, 0]
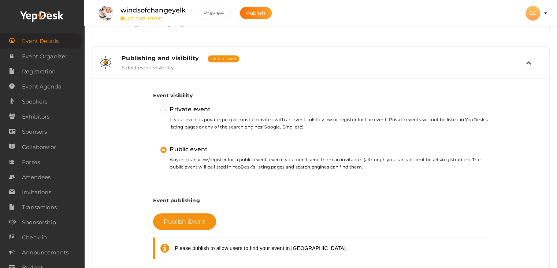
click at [236, 66] on div "Publishing and visibility Published UnPublished Select event visibility" at bounding box center [321, 63] width 410 height 16
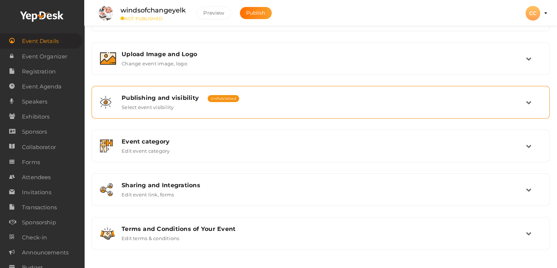
scroll to position [124, 0]
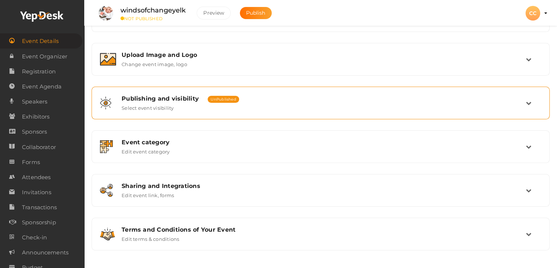
click at [254, 112] on div "Publishing and visibility Published UnPublished Select event visibility" at bounding box center [321, 103] width 450 height 25
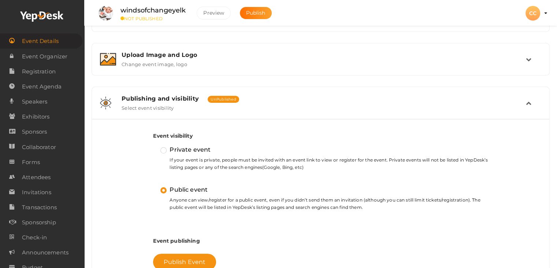
scroll to position [164, 0]
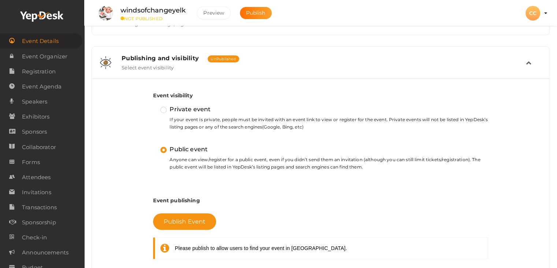
click at [163, 147] on label "Public event" at bounding box center [184, 149] width 47 height 10
click at [153, 146] on input "Public event" at bounding box center [153, 146] width 0 height 0
click at [163, 147] on label "Public event" at bounding box center [184, 149] width 47 height 10
click at [153, 146] on input "Public event" at bounding box center [153, 146] width 0 height 0
click at [163, 147] on label "Public event" at bounding box center [184, 149] width 47 height 10
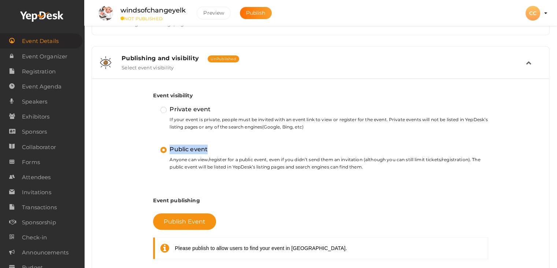
click at [153, 146] on input "Public event" at bounding box center [153, 146] width 0 height 0
click at [163, 147] on label "Public event" at bounding box center [184, 149] width 47 height 10
click at [153, 146] on input "Public event" at bounding box center [153, 146] width 0 height 0
click at [163, 147] on label "Public event" at bounding box center [184, 149] width 47 height 10
click at [153, 146] on input "Public event" at bounding box center [153, 146] width 0 height 0
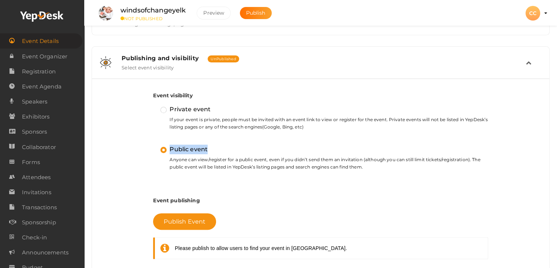
click at [163, 147] on label "Public event" at bounding box center [184, 149] width 47 height 10
click at [153, 146] on input "Public event" at bounding box center [153, 146] width 0 height 0
click at [196, 221] on span "Publish Event" at bounding box center [185, 221] width 42 height 7
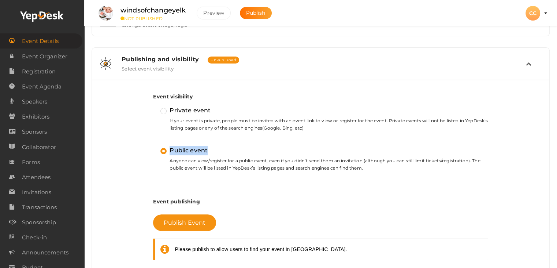
scroll to position [0, 0]
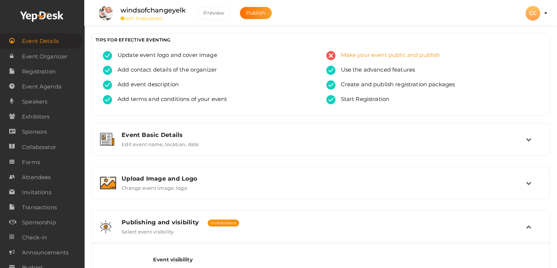
click at [351, 55] on span "Make your event public and publish" at bounding box center [388, 55] width 105 height 9
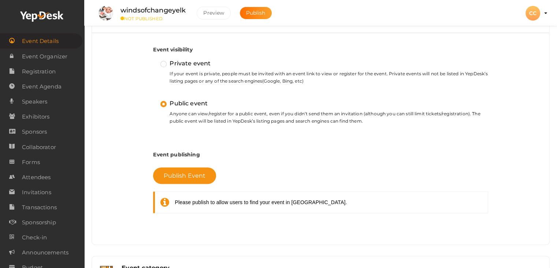
click at [351, 55] on div "Event visibility Private event If your event is private, people must be invited…" at bounding box center [320, 85] width 335 height 94
click at [162, 63] on label "Private event" at bounding box center [186, 64] width 50 height 10
click at [153, 60] on input "Private event" at bounding box center [153, 60] width 0 height 0
click at [194, 167] on button "Publish Event" at bounding box center [184, 175] width 63 height 16
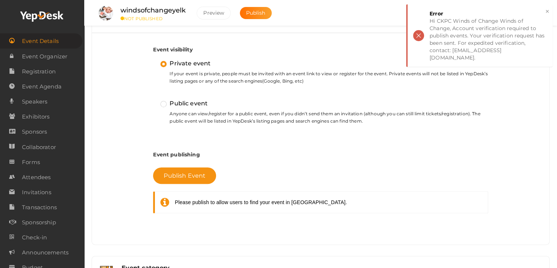
click at [167, 103] on label "Public event" at bounding box center [184, 104] width 47 height 10
click at [153, 100] on input "Public event" at bounding box center [153, 100] width 0 height 0
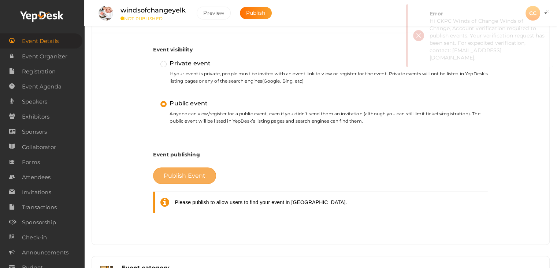
click at [184, 169] on button "Publish Event" at bounding box center [184, 175] width 63 height 16
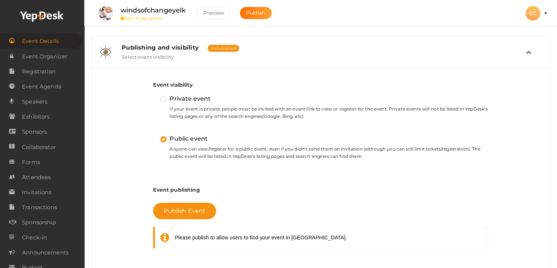
scroll to position [0, 0]
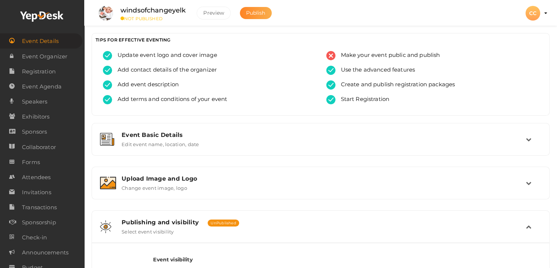
click at [267, 14] on button "Publish" at bounding box center [256, 13] width 32 height 12
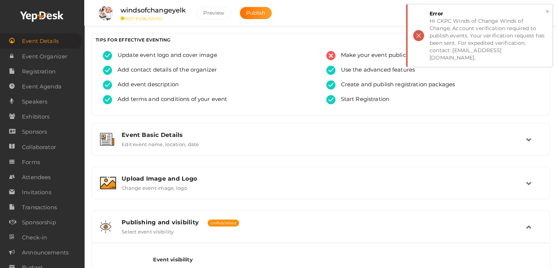
click at [542, 11] on div "Error" at bounding box center [489, 13] width 118 height 7
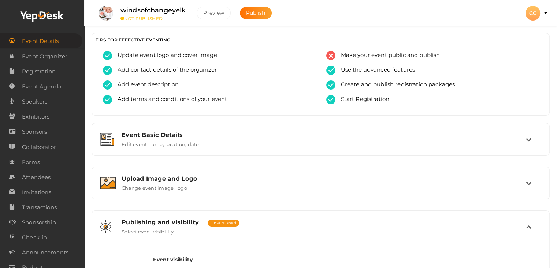
click at [535, 14] on div "CC" at bounding box center [533, 13] width 15 height 15
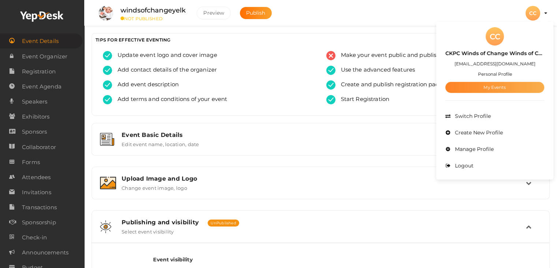
click at [506, 91] on link "My Events" at bounding box center [495, 87] width 99 height 11
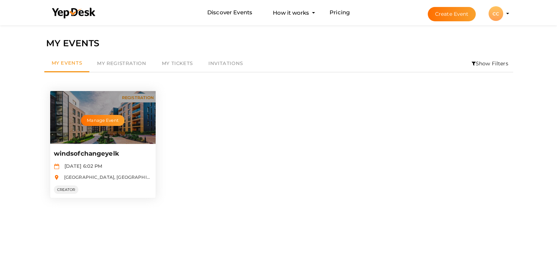
click at [115, 104] on div "Manage Event" at bounding box center [103, 117] width 106 height 53
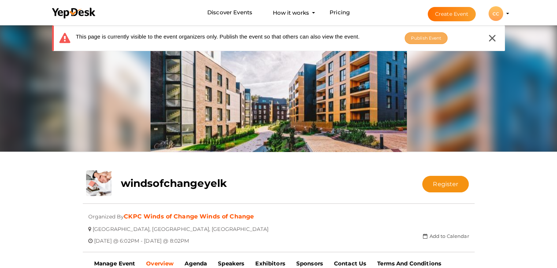
click at [424, 41] on button "Publish Event" at bounding box center [426, 38] width 43 height 12
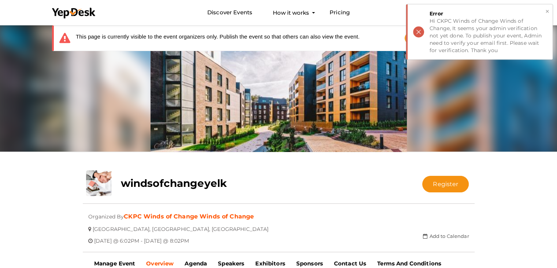
click at [417, 30] on div "× Error Hi CKPC Winds of Change Winds of Change, It seems your admin verificati…" at bounding box center [479, 31] width 147 height 55
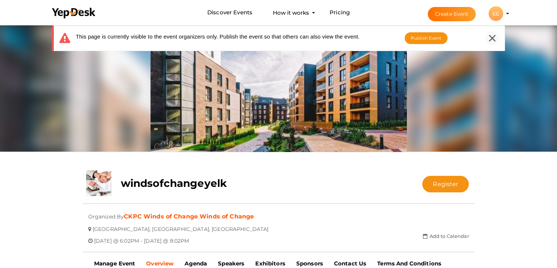
click at [491, 38] on icon at bounding box center [492, 38] width 7 height 7
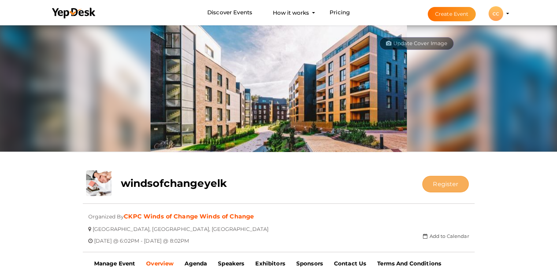
click at [442, 182] on button "Register" at bounding box center [446, 184] width 47 height 16
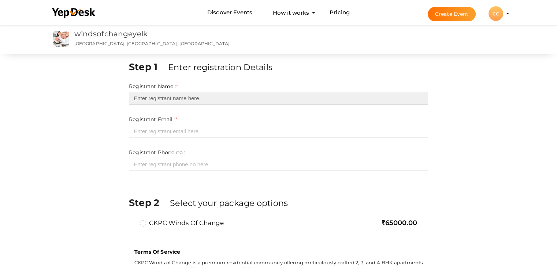
click at [229, 96] on input "text" at bounding box center [278, 98] width 299 height 13
click at [226, 98] on input "text" at bounding box center [278, 98] width 299 height 13
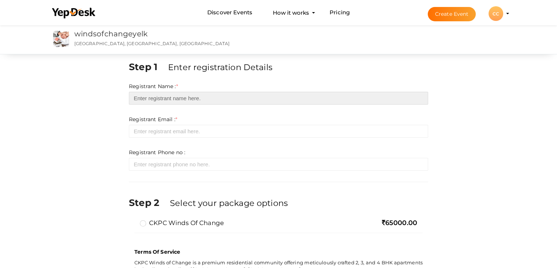
paste input "CKPC Winds of Change"
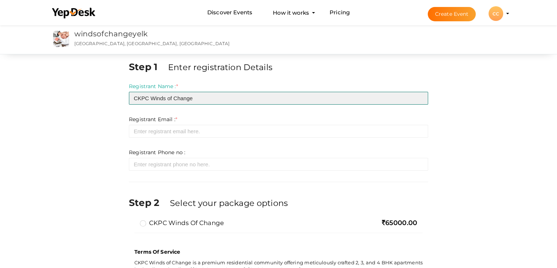
type input "CKPC Winds of Change"
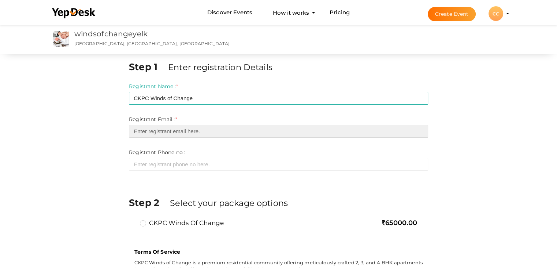
click at [190, 134] on input "email" at bounding box center [278, 131] width 299 height 13
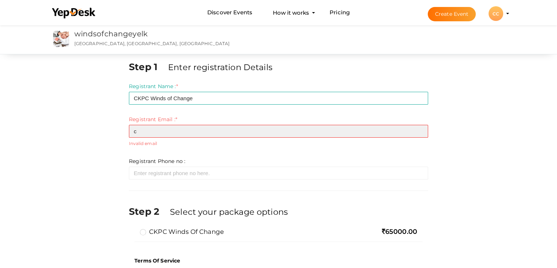
type input "c"
paste input "[EMAIL_ADDRESS][DOMAIN_NAME]"
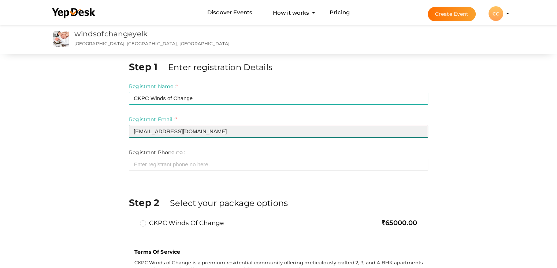
scroll to position [150, 0]
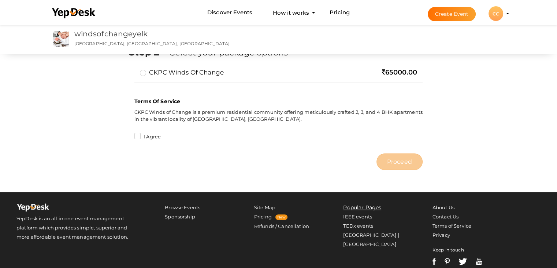
type input "[EMAIL_ADDRESS][DOMAIN_NAME]"
click at [140, 132] on div "Terms Of Service CKPC Winds of Change is a premium residential community offeri…" at bounding box center [278, 119] width 299 height 59
click at [138, 136] on label "I Agree" at bounding box center [148, 136] width 26 height 7
click at [127, 135] on input "I Agree" at bounding box center [127, 135] width 0 height 0
click at [142, 72] on label "CKPC Winds of Change" at bounding box center [182, 72] width 84 height 9
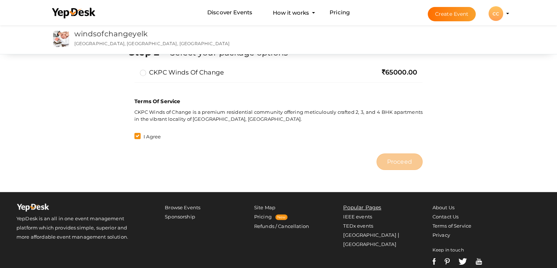
click at [133, 69] on input "CKPC Winds of Change" at bounding box center [133, 69] width 0 height 0
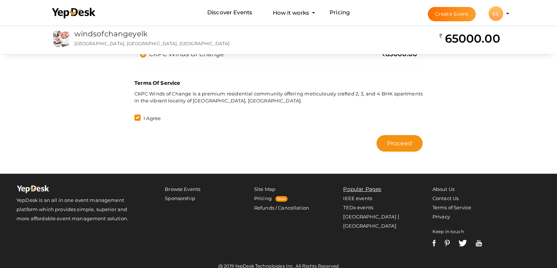
scroll to position [178, 0]
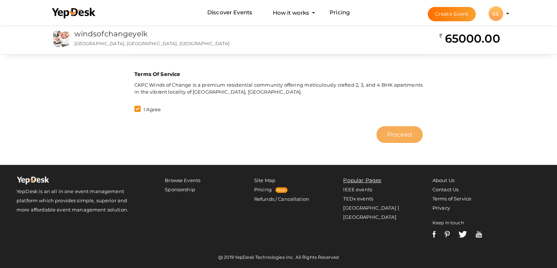
click at [409, 131] on span "Proceed" at bounding box center [399, 134] width 25 height 8
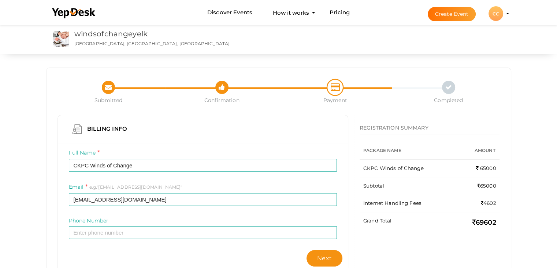
scroll to position [92, 0]
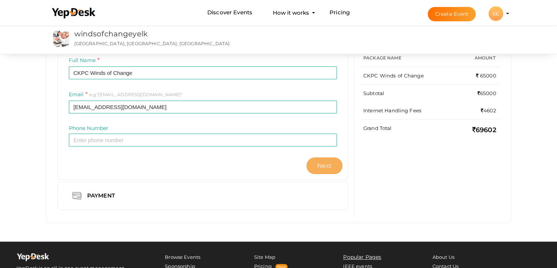
click at [321, 166] on span "Next" at bounding box center [324, 165] width 15 height 7
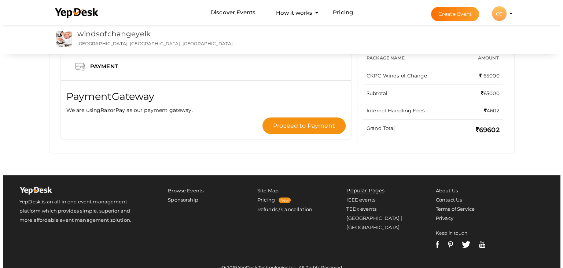
scroll to position [0, 0]
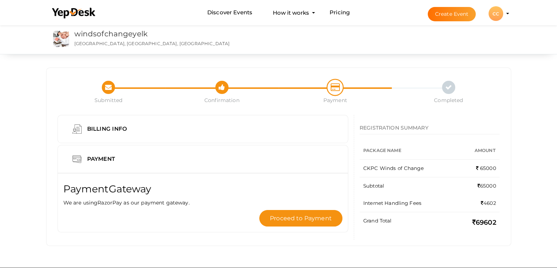
click at [503, 15] on button "CC CC CKPC Winds of Change Winds of Change windsofchangeyelk@gmail.com Personal…" at bounding box center [496, 13] width 19 height 15
click at [504, 12] on button "CC CC CKPC Winds of Change Winds of Change windsofchangeyelk@gmail.com Personal…" at bounding box center [496, 13] width 19 height 15
click at [504, 13] on profile-pic "CC" at bounding box center [496, 13] width 15 height 5
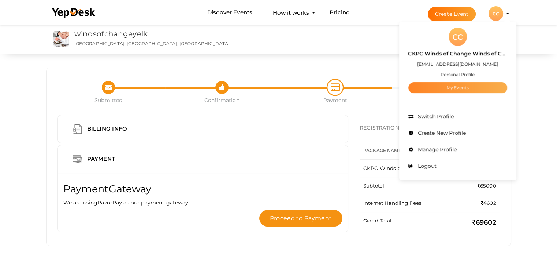
click at [460, 85] on link "My Events" at bounding box center [458, 87] width 99 height 11
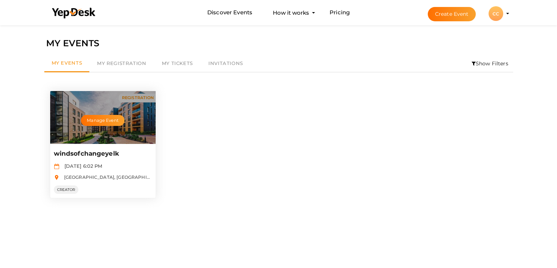
click at [132, 128] on div "Manage Event" at bounding box center [103, 117] width 106 height 53
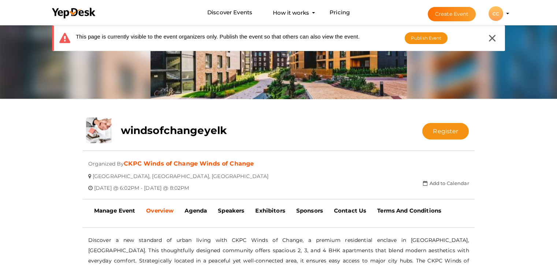
scroll to position [109, 0]
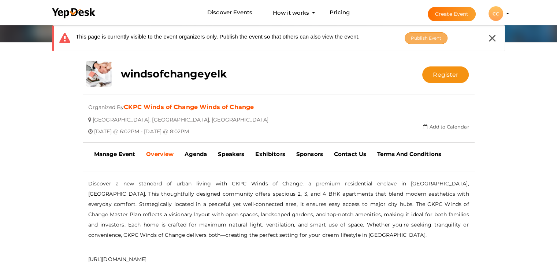
click at [412, 37] on span "Publish Event" at bounding box center [426, 37] width 31 height 5
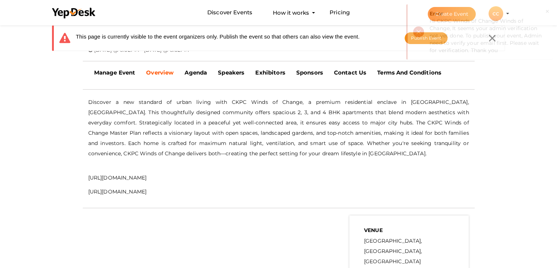
scroll to position [191, 0]
